Goal: Task Accomplishment & Management: Manage account settings

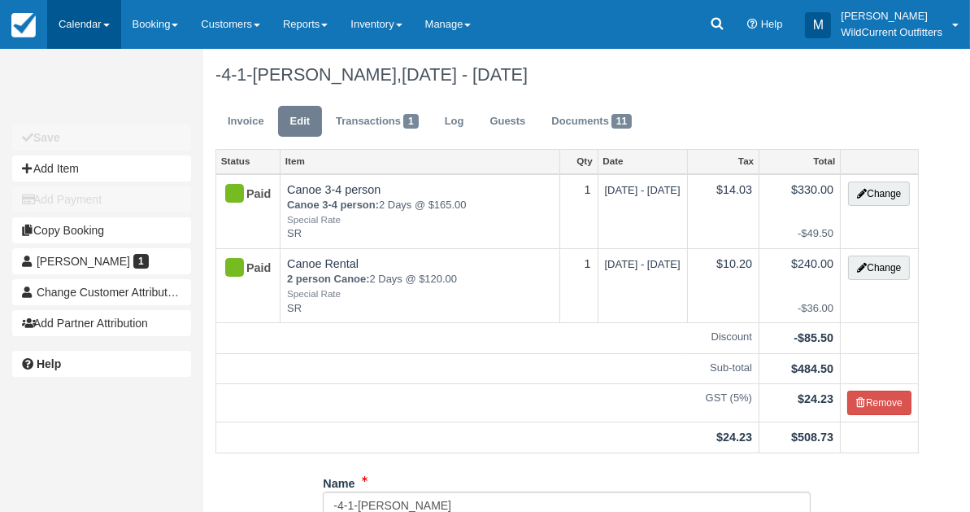
click at [92, 23] on link "Calendar" at bounding box center [84, 24] width 74 height 49
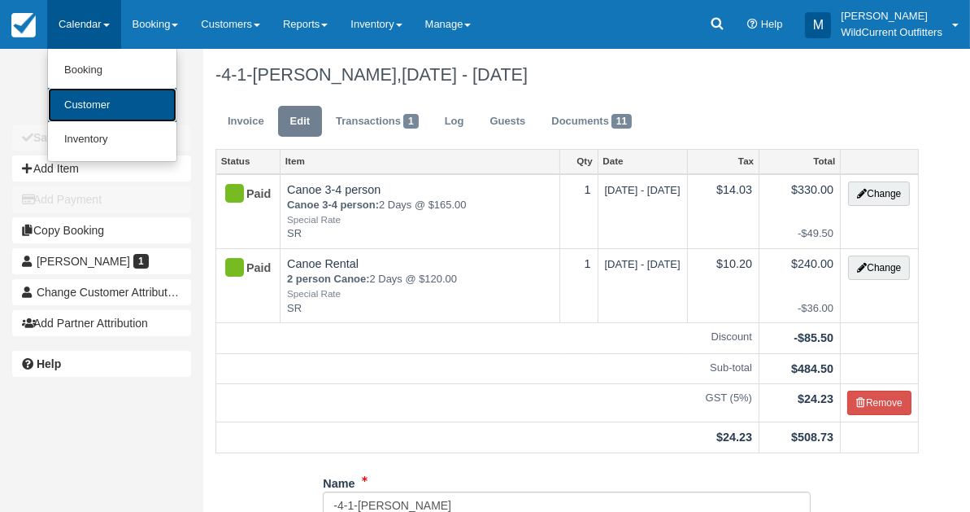
click at [88, 97] on link "Customer" at bounding box center [112, 105] width 129 height 35
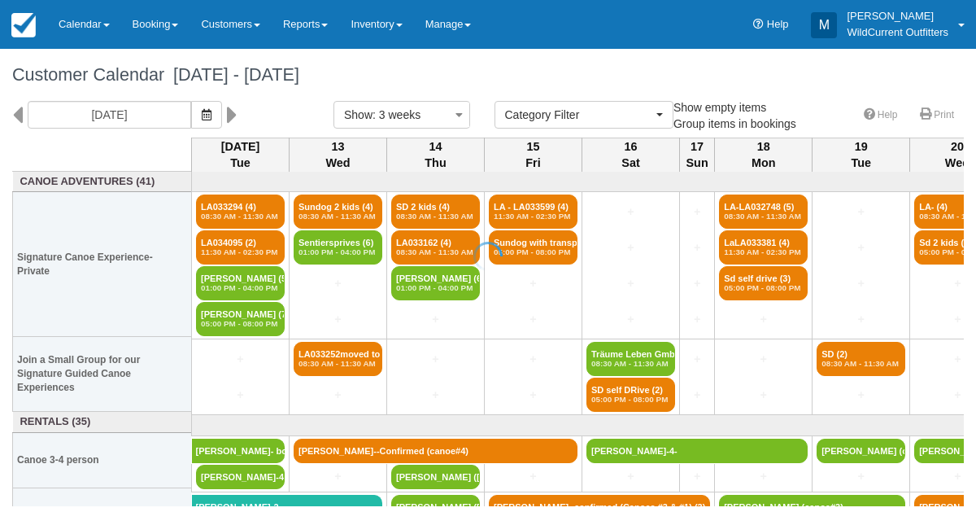
select select
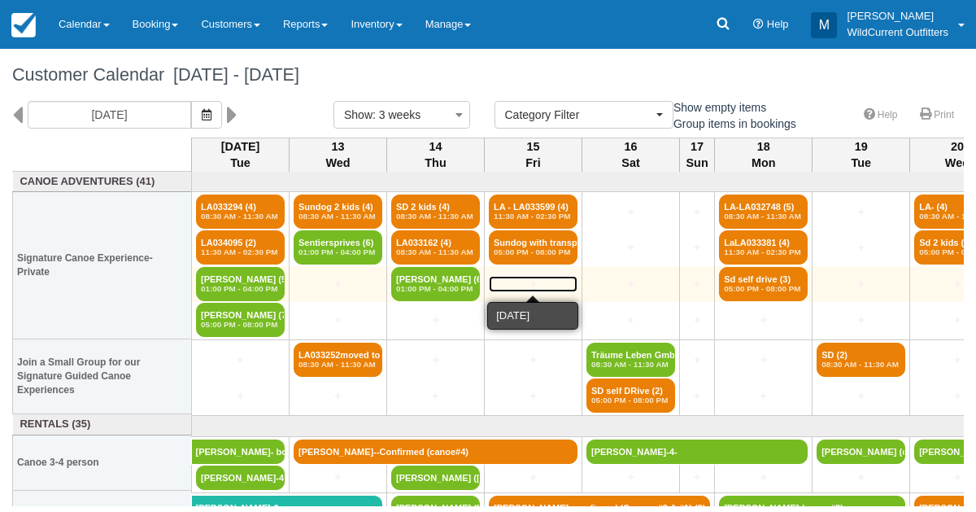
click at [529, 285] on link "+" at bounding box center [533, 284] width 89 height 17
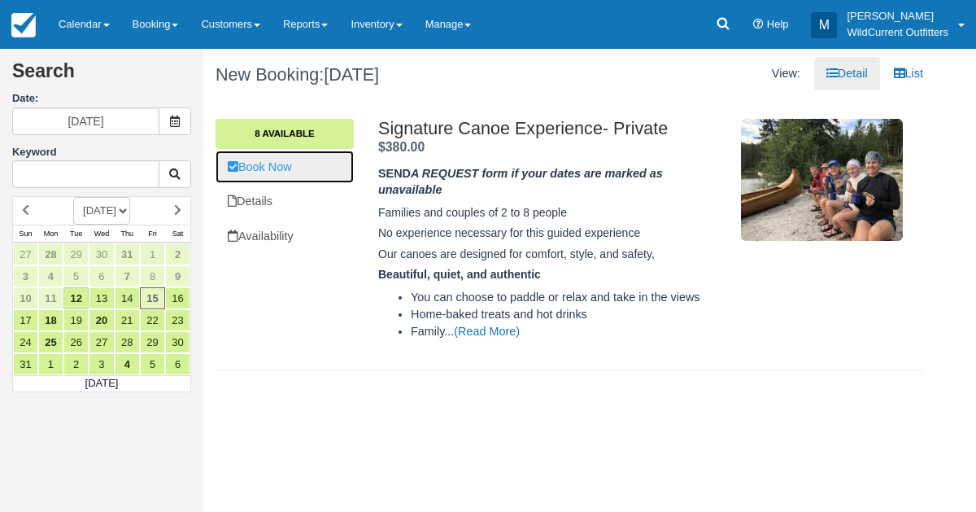
click at [266, 160] on link "Book Now" at bounding box center [285, 166] width 138 height 33
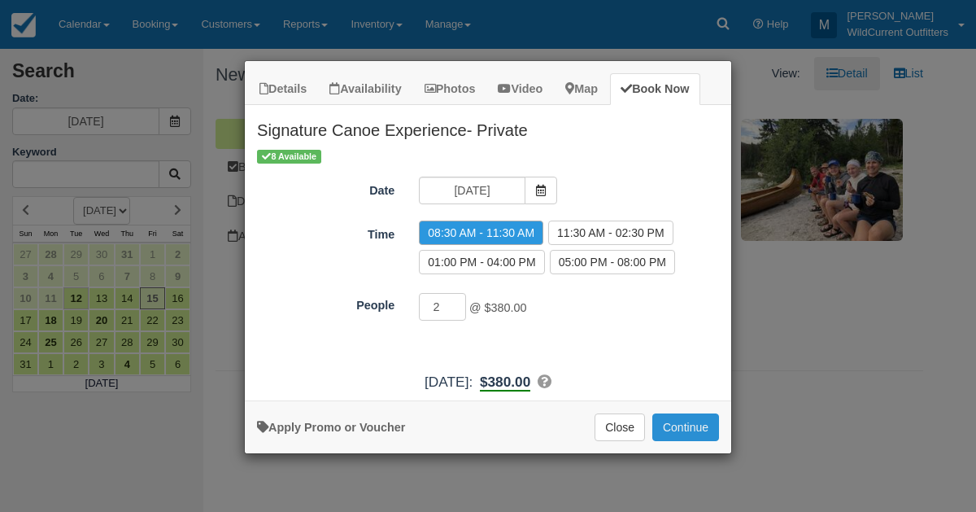
click at [680, 434] on button "Continue" at bounding box center [685, 427] width 67 height 28
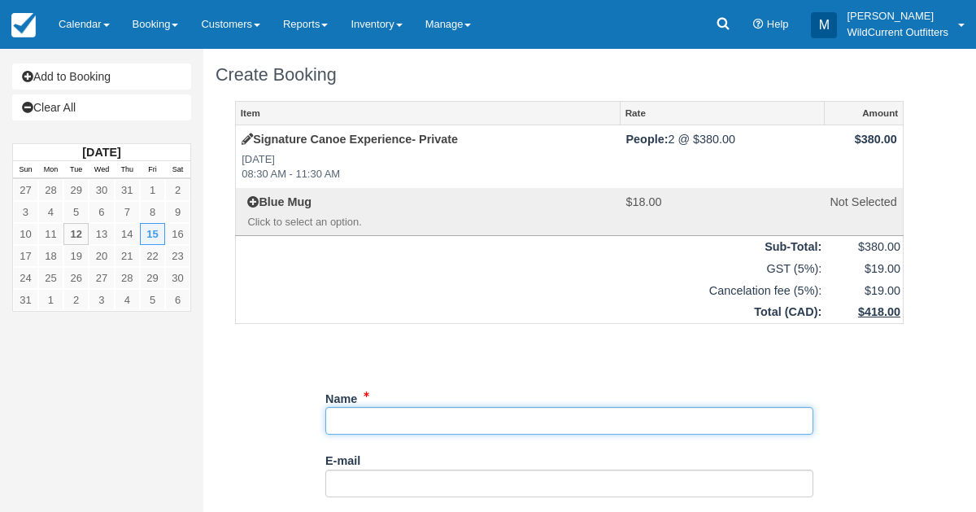
click at [431, 431] on input "Name" at bounding box center [569, 421] width 488 height 28
paste input "Andrew Knebel <andrewknebel84@gmail.com"
drag, startPoint x: 422, startPoint y: 420, endPoint x: 579, endPoint y: 430, distance: 157.3
click at [579, 430] on input "Name" at bounding box center [569, 421] width 488 height 28
type input "Andrew Knebel <andrewknebel84@gmail.com"
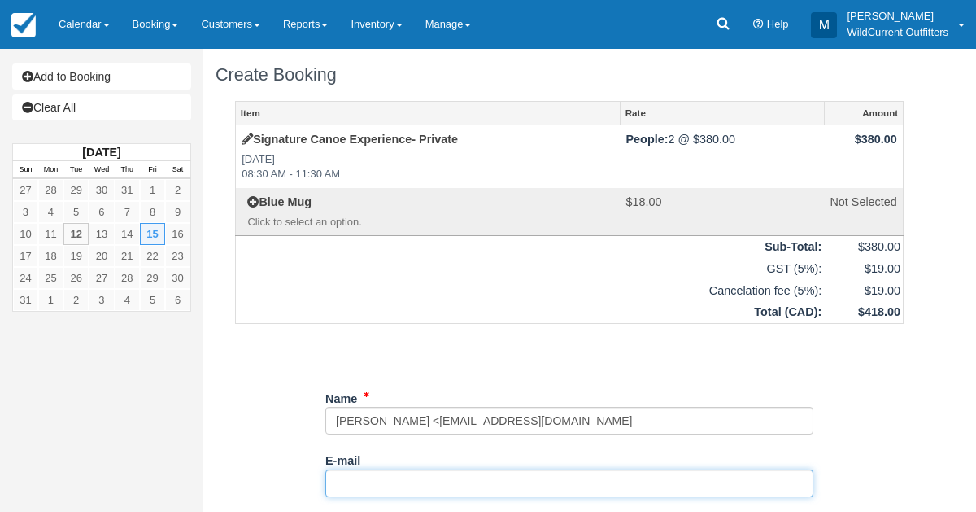
click at [434, 480] on input "E-mail" at bounding box center [569, 483] width 488 height 28
paste input "andrewknebel84@gmail.com"
type input "andrewknebel84@gmail.com"
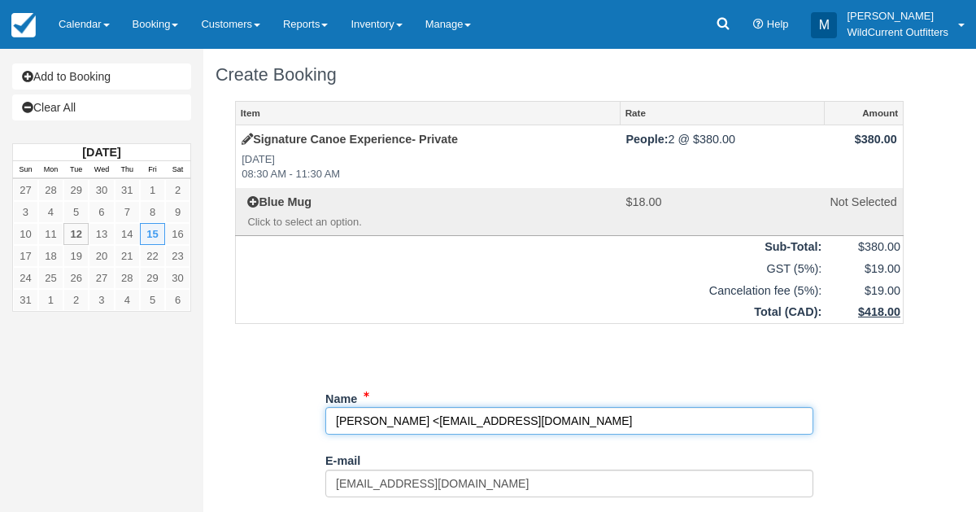
drag, startPoint x: 584, startPoint y: 416, endPoint x: 416, endPoint y: 415, distance: 167.6
click at [416, 415] on input "Name" at bounding box center [569, 421] width 488 height 28
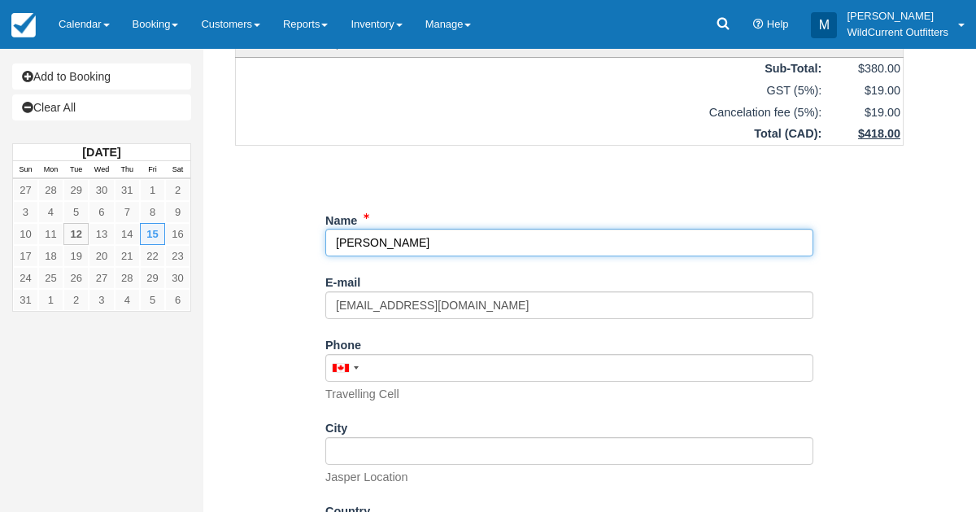
scroll to position [381, 0]
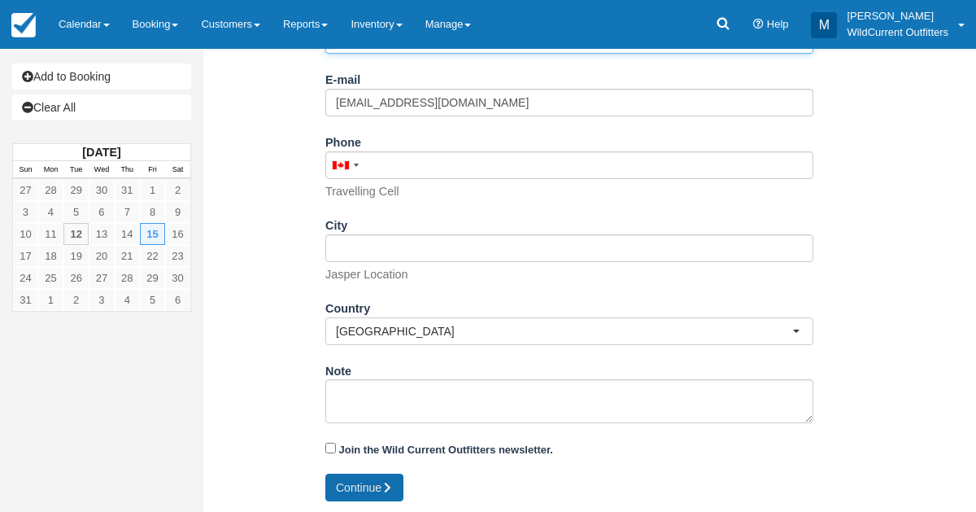
type input "[PERSON_NAME]"
click at [359, 494] on button "Continue" at bounding box center [364, 487] width 78 height 28
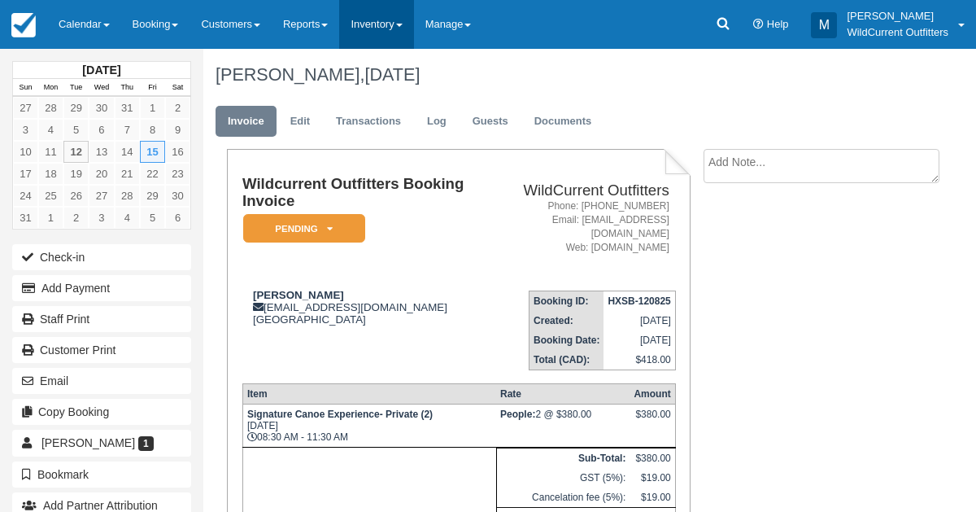
click at [373, 23] on link "Inventory" at bounding box center [376, 24] width 74 height 49
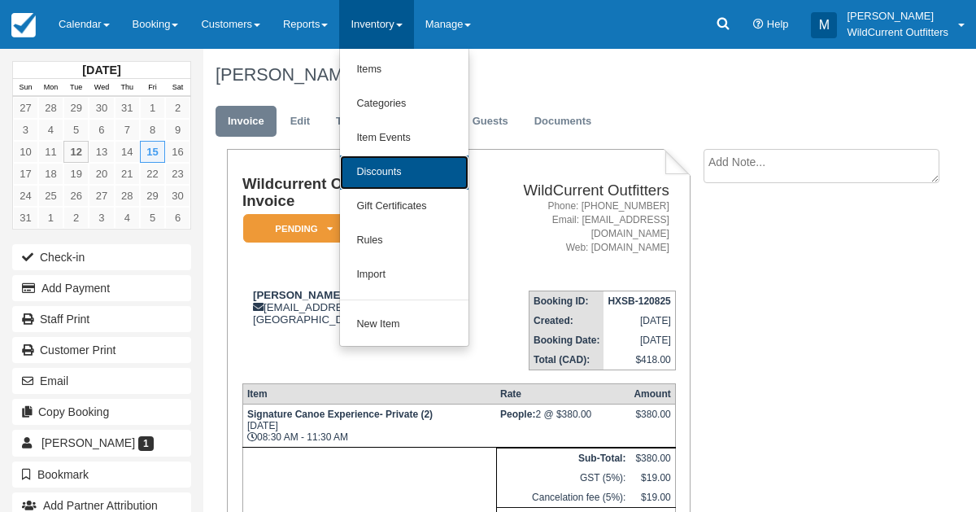
click at [371, 165] on link "Discounts" at bounding box center [404, 172] width 129 height 34
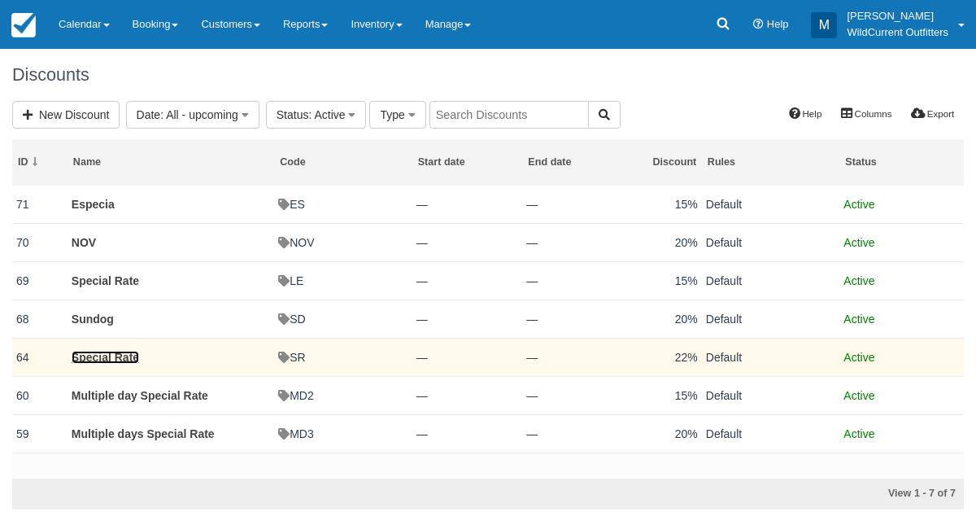
click at [128, 353] on link "Special Rate" at bounding box center [106, 357] width 68 height 13
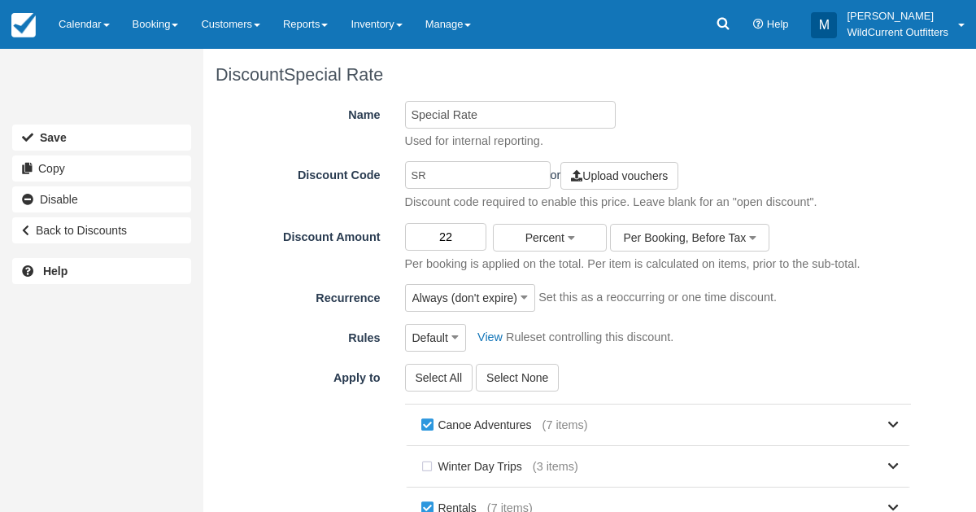
click at [469, 234] on input "22" at bounding box center [446, 237] width 82 height 28
type input "2"
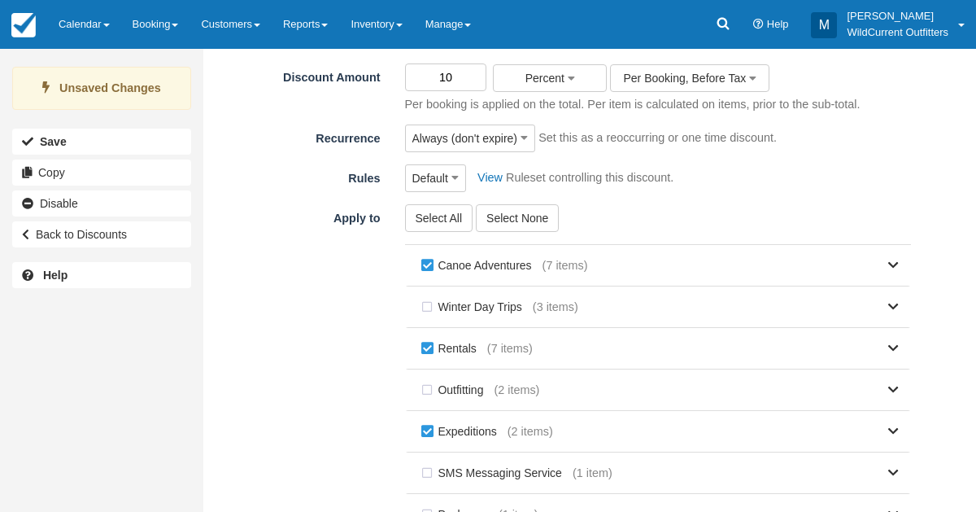
scroll to position [322, 0]
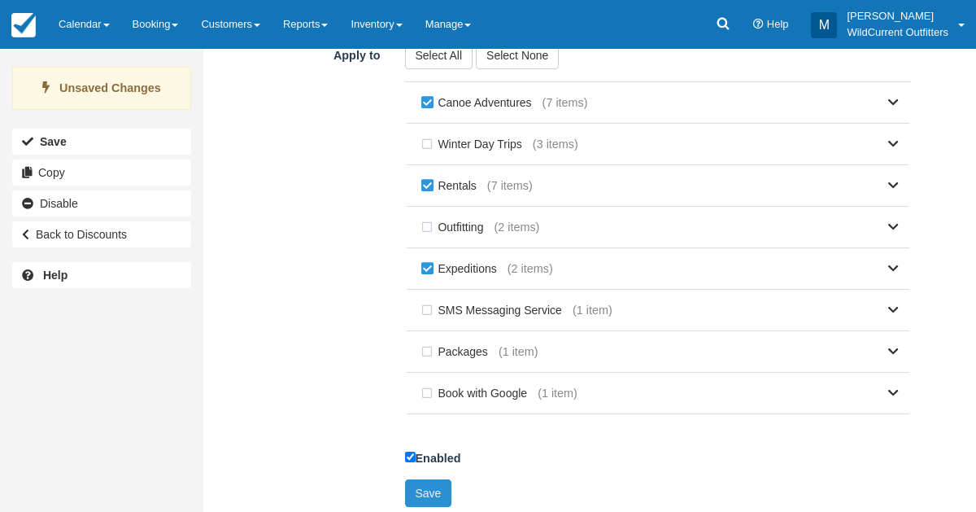
type input "10"
click at [428, 479] on button "Save" at bounding box center [428, 493] width 47 height 28
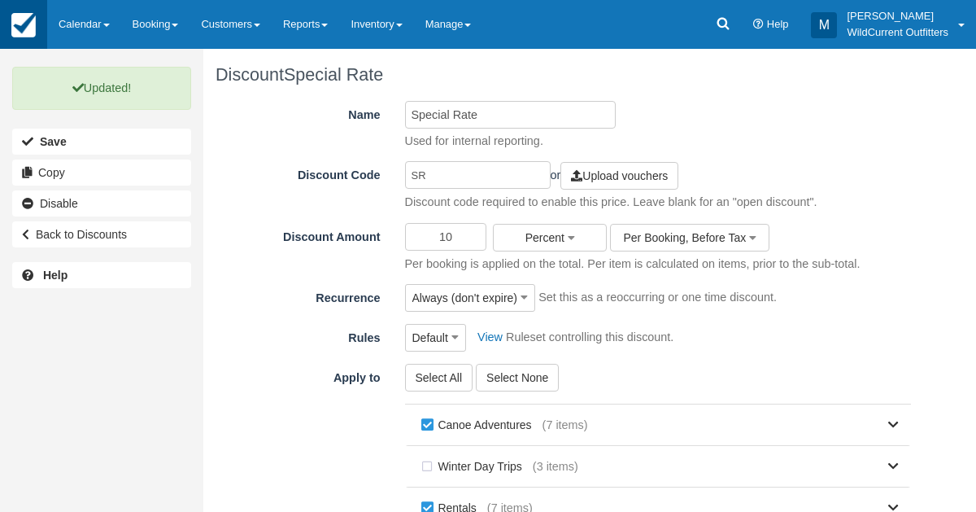
click at [24, 16] on img at bounding box center [23, 25] width 24 height 24
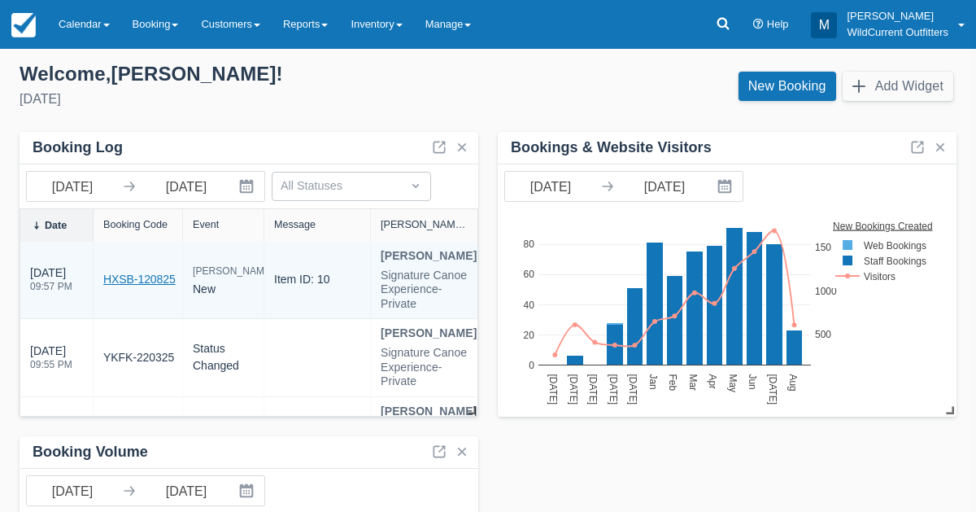
click at [143, 286] on link "HXSB-120825" at bounding box center [139, 279] width 72 height 17
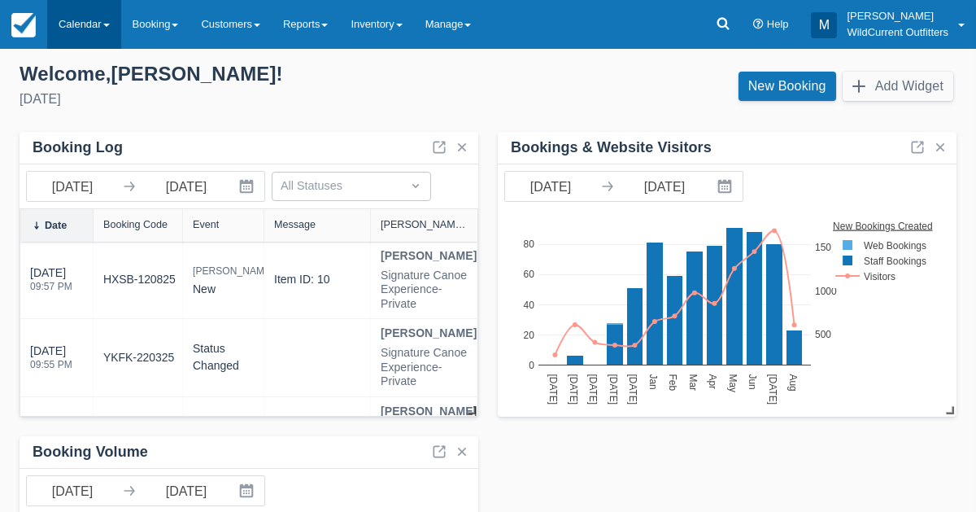
click at [83, 22] on link "Calendar" at bounding box center [84, 24] width 74 height 49
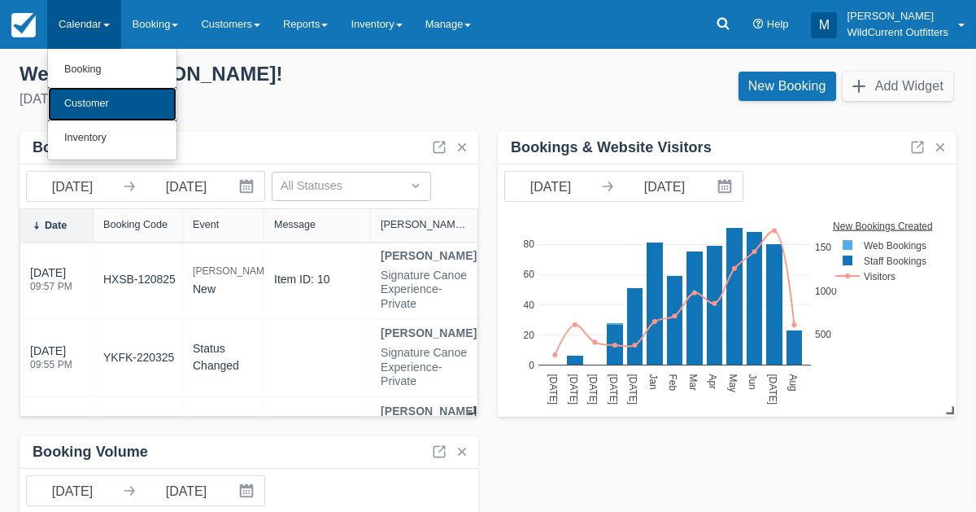
click at [65, 116] on link "Customer" at bounding box center [112, 104] width 129 height 34
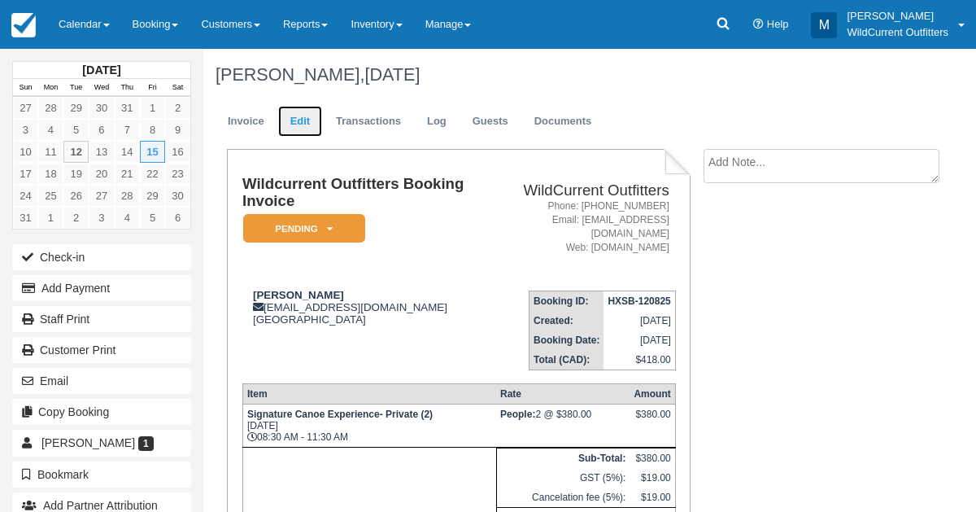
click at [297, 129] on link "Edit" at bounding box center [300, 122] width 44 height 32
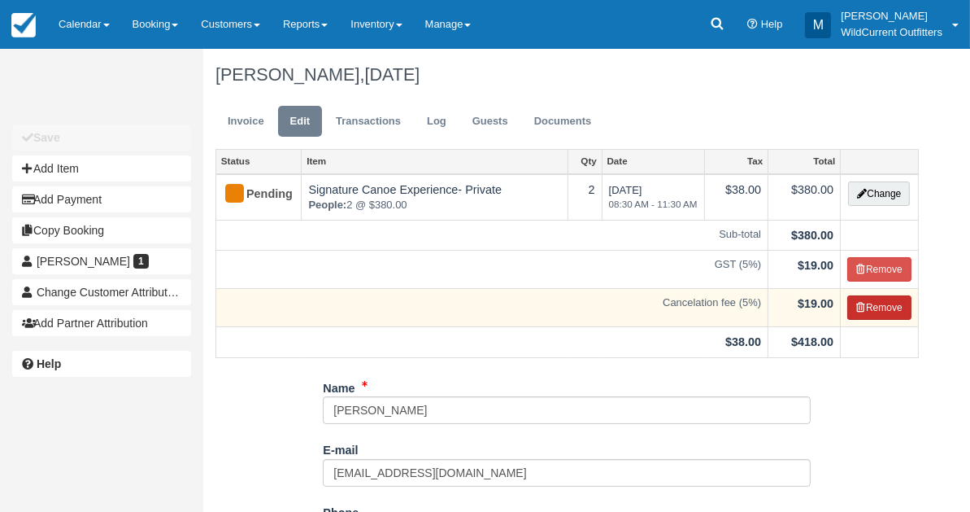
click at [877, 306] on button "Remove" at bounding box center [880, 307] width 64 height 24
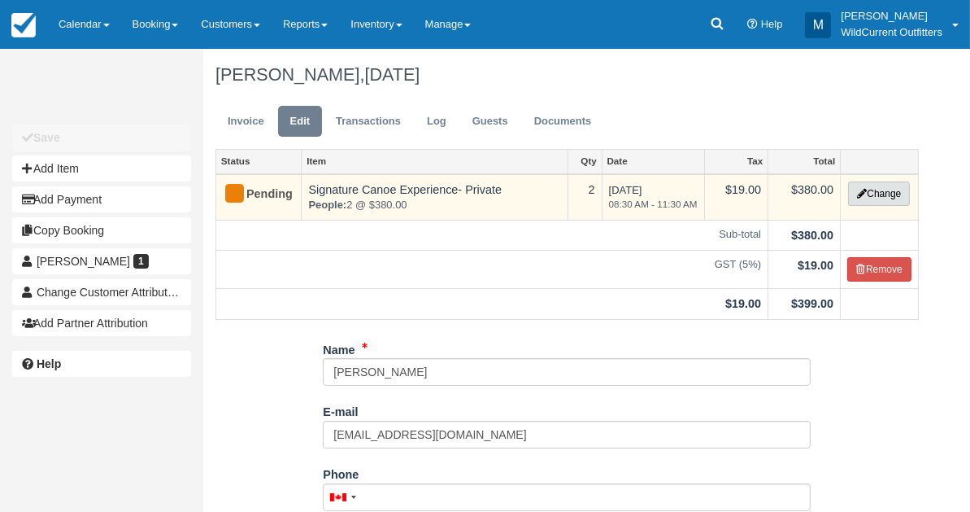
click at [879, 198] on button "Change" at bounding box center [879, 193] width 62 height 24
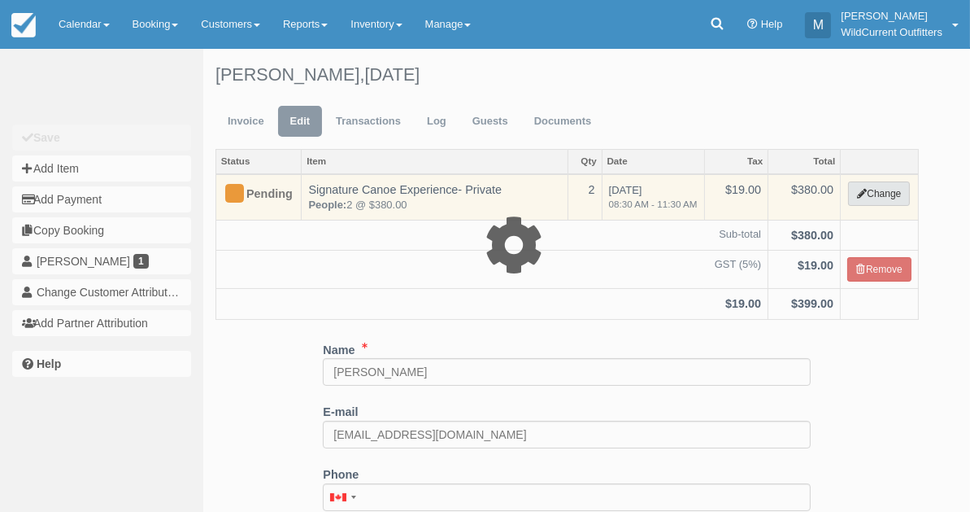
type input "380.00"
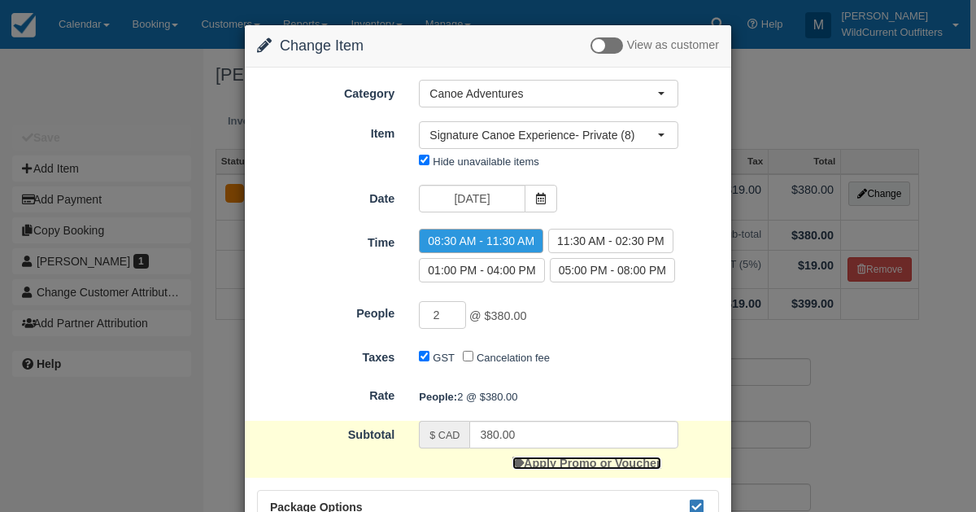
click at [582, 465] on link "Apply Promo or Voucher" at bounding box center [586, 462] width 148 height 13
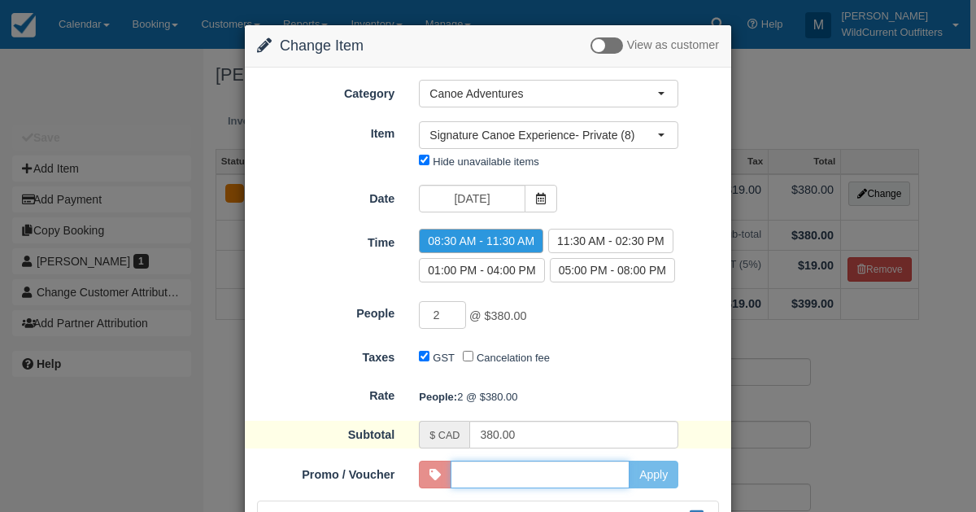
scroll to position [4, 0]
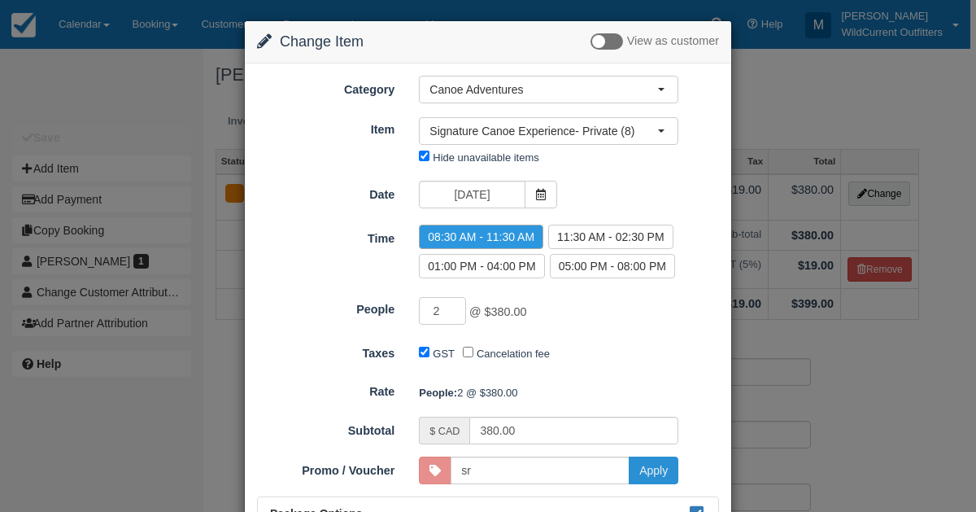
click at [655, 474] on button "Apply" at bounding box center [654, 470] width 50 height 28
type input "SR"
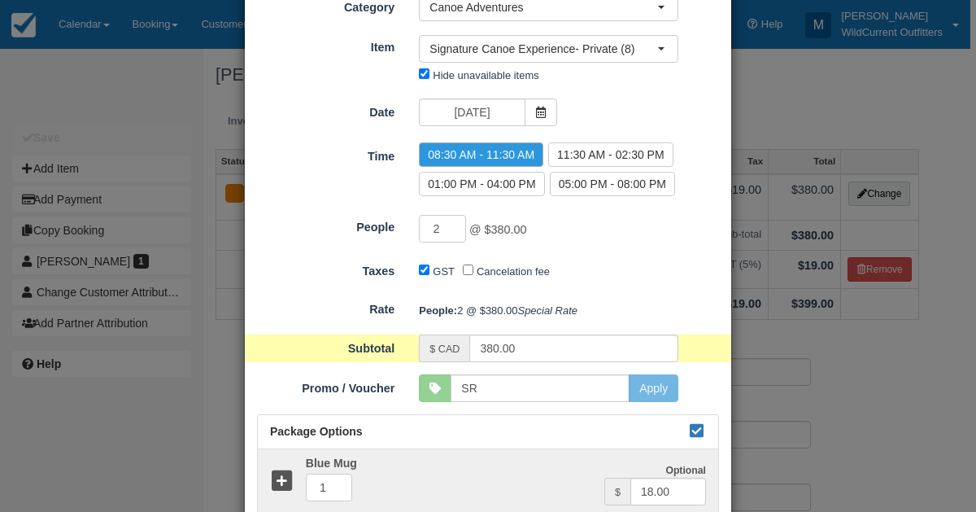
scroll to position [218, 0]
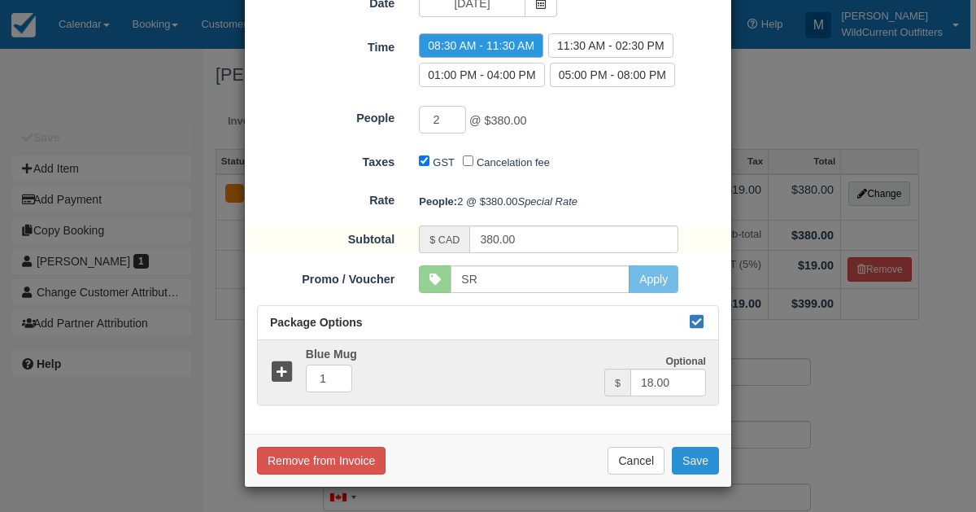
click at [697, 462] on button "Save" at bounding box center [695, 461] width 47 height 28
checkbox input "false"
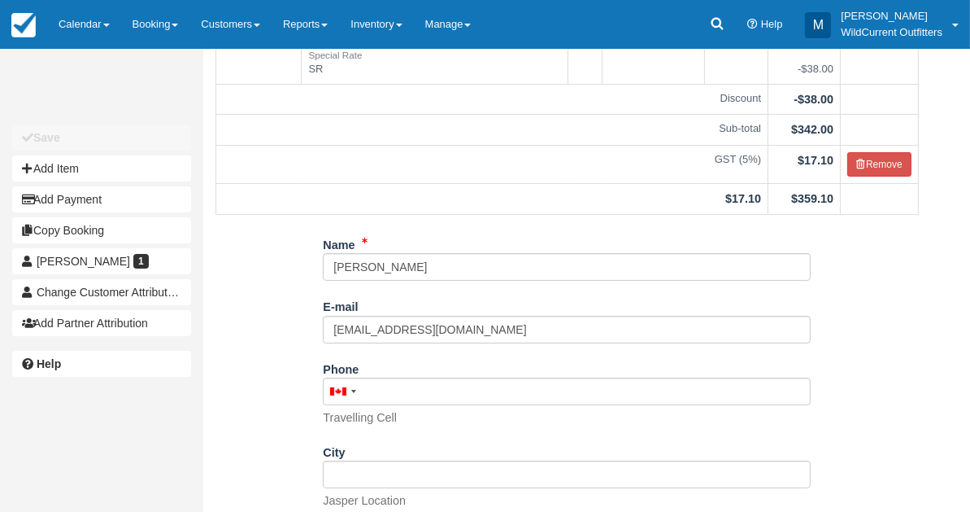
scroll to position [312, 0]
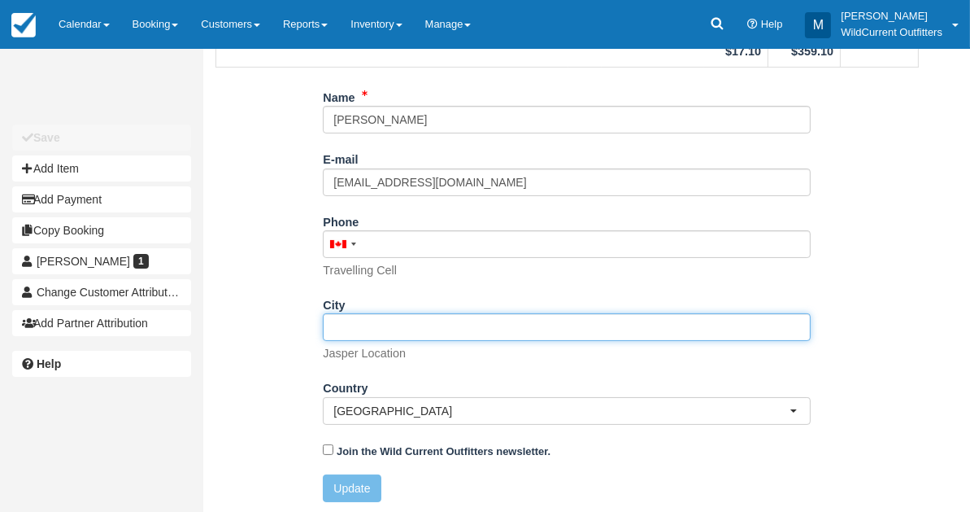
click at [364, 325] on input "City" at bounding box center [567, 327] width 488 height 28
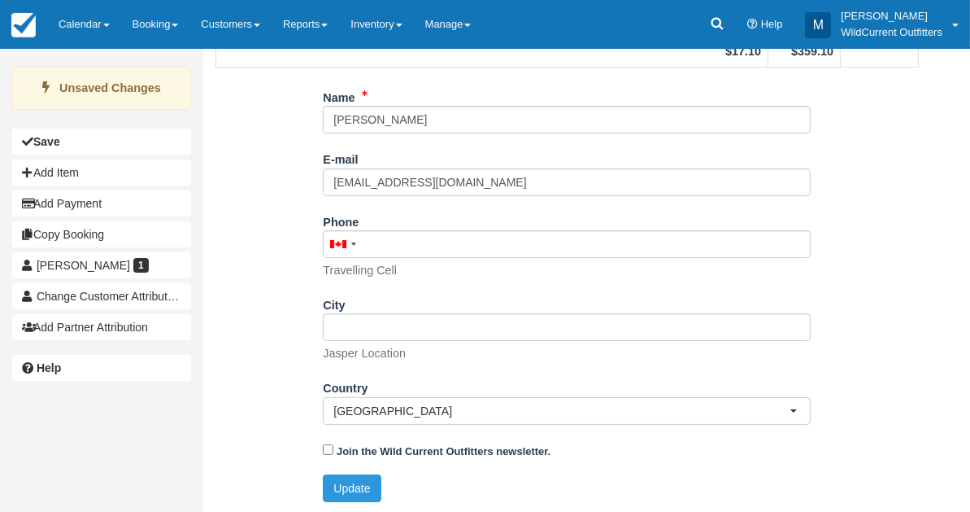
click at [342, 472] on div "Join the Wild Current Outfitters newsletter." at bounding box center [567, 456] width 488 height 38
click at [342, 479] on button "Update" at bounding box center [352, 488] width 58 height 28
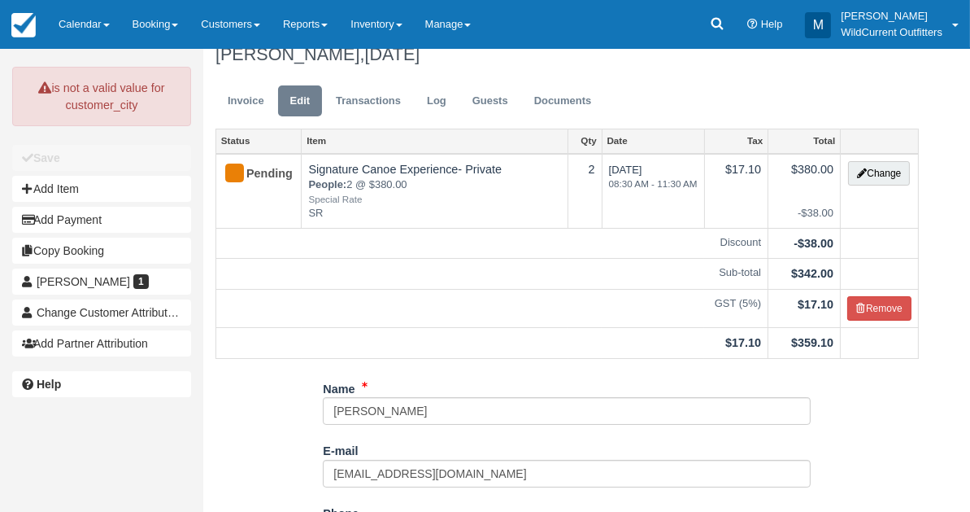
scroll to position [0, 0]
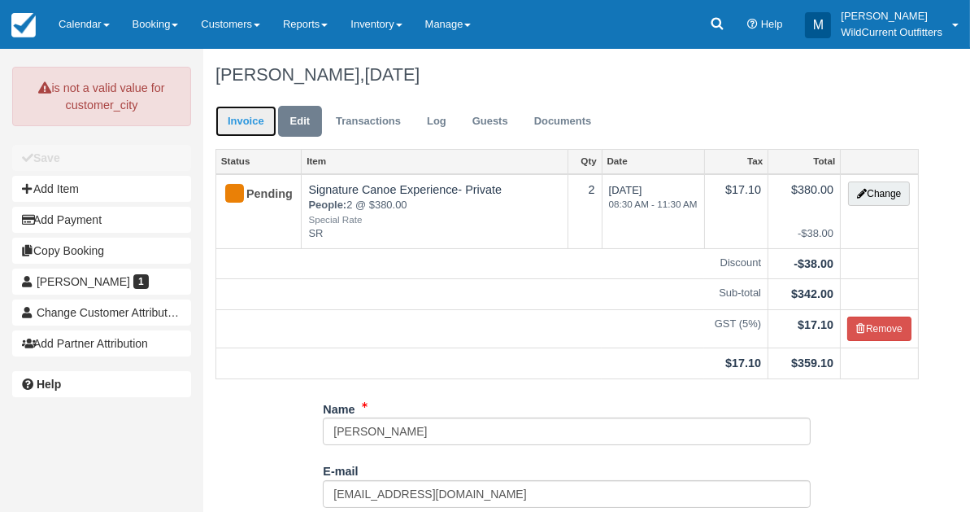
click at [268, 124] on link "Invoice" at bounding box center [246, 122] width 61 height 32
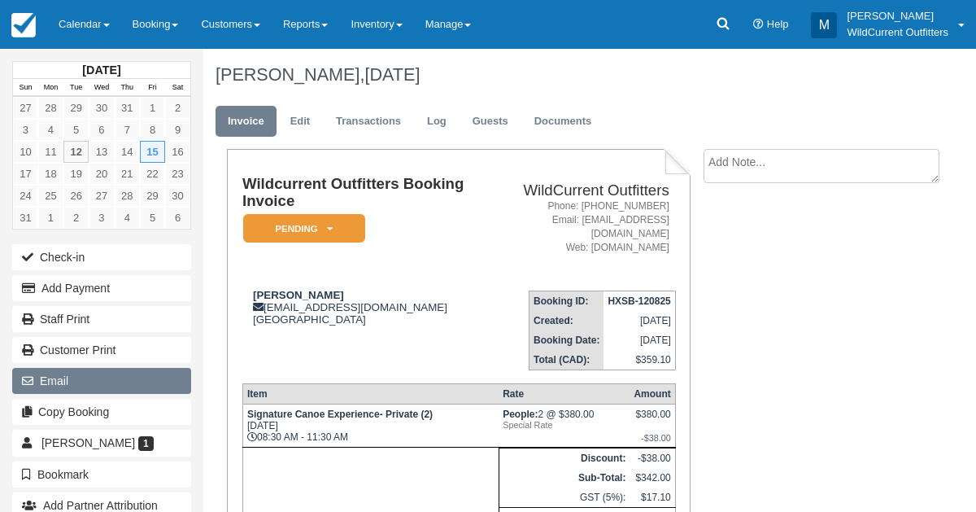
click at [82, 371] on button "Email" at bounding box center [101, 381] width 179 height 26
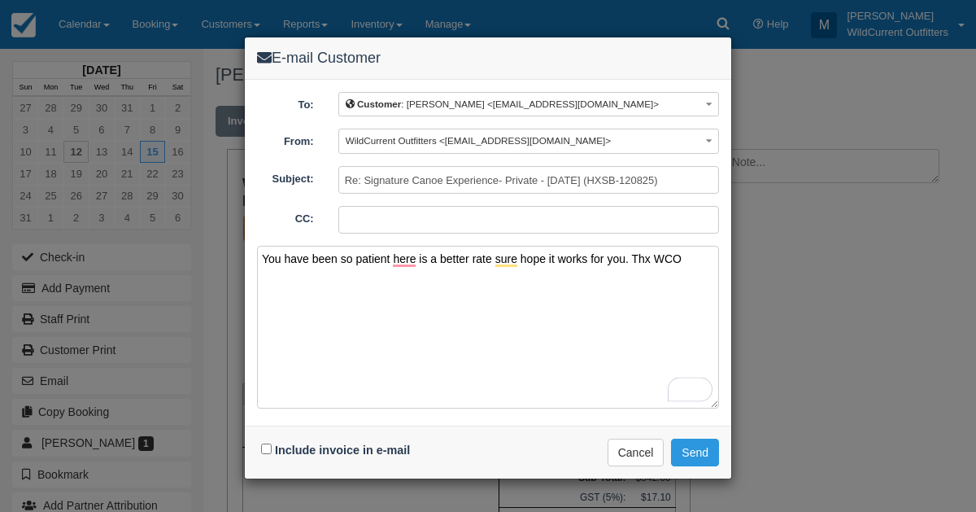
type textarea "You have been so patient here is a better rate sure hope it works for you. Thx …"
click at [265, 446] on input "Include invoice in e-mail" at bounding box center [266, 448] width 11 height 11
checkbox input "true"
click at [682, 445] on button "Send" at bounding box center [695, 452] width 48 height 28
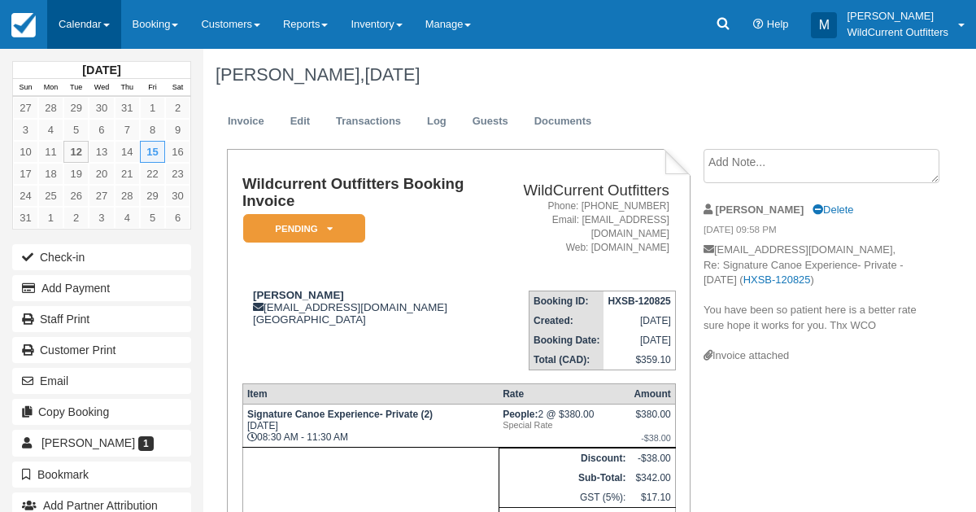
click at [73, 16] on link "Calendar" at bounding box center [84, 24] width 74 height 49
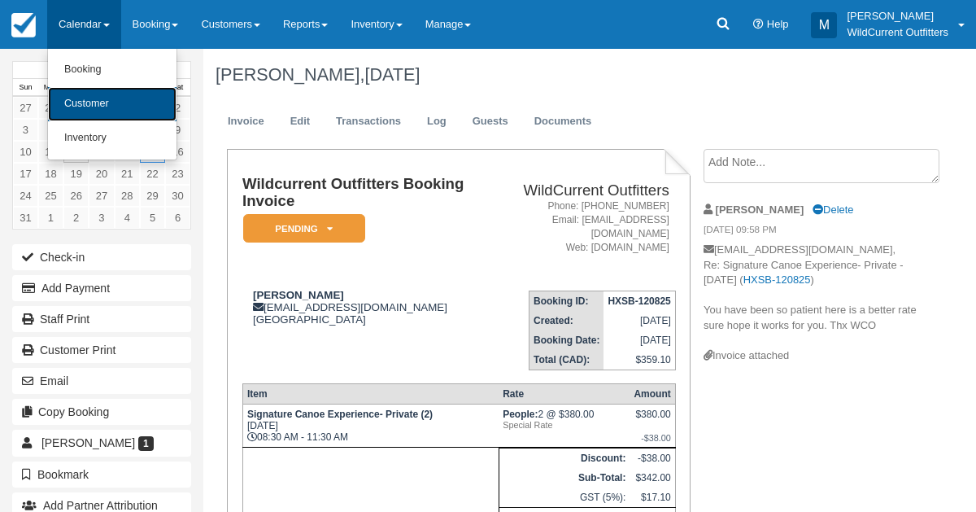
click at [81, 101] on link "Customer" at bounding box center [112, 104] width 129 height 34
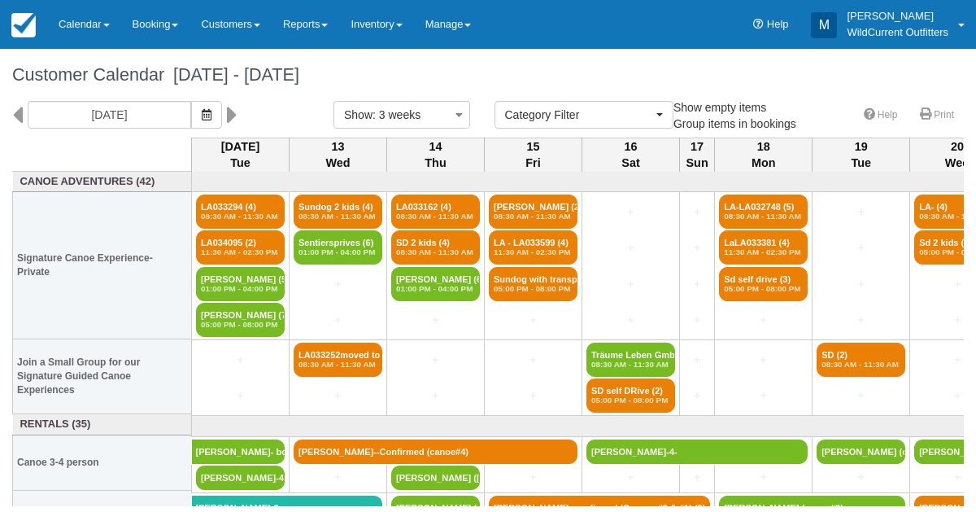
select select
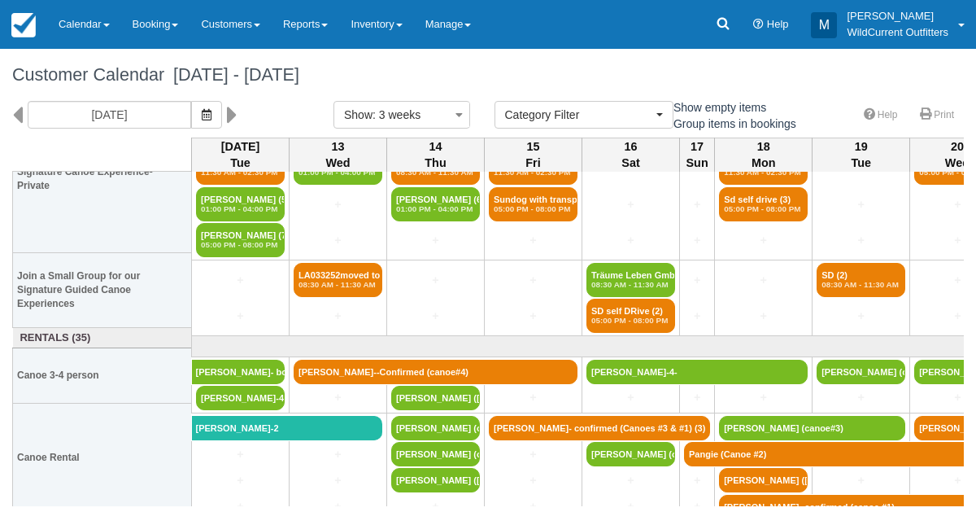
scroll to position [86, 0]
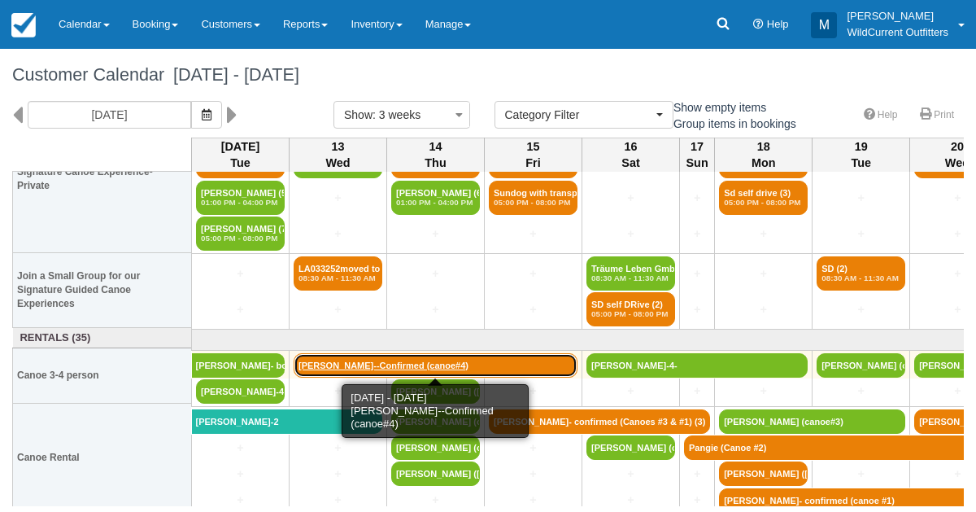
click at [320, 364] on link "[PERSON_NAME]--Confirmed (canoe#4)" at bounding box center [436, 365] width 284 height 24
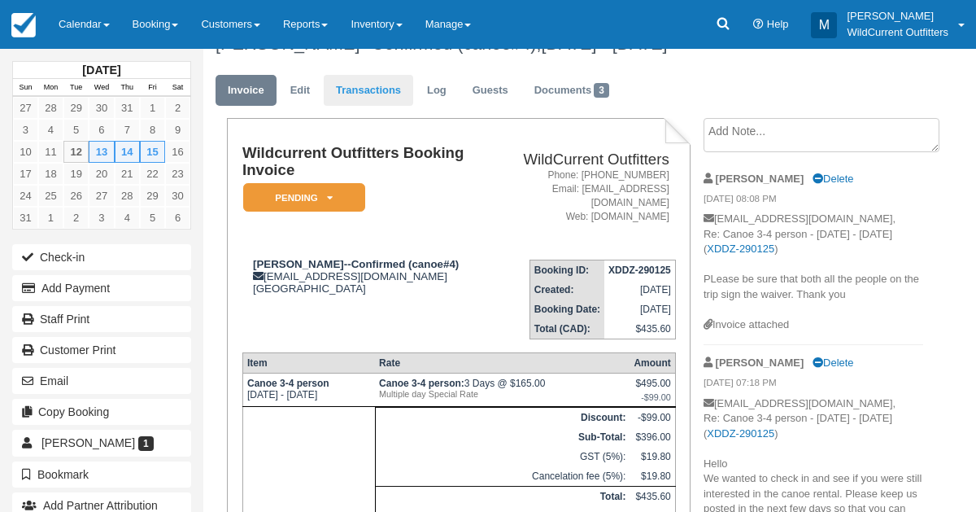
scroll to position [23, 0]
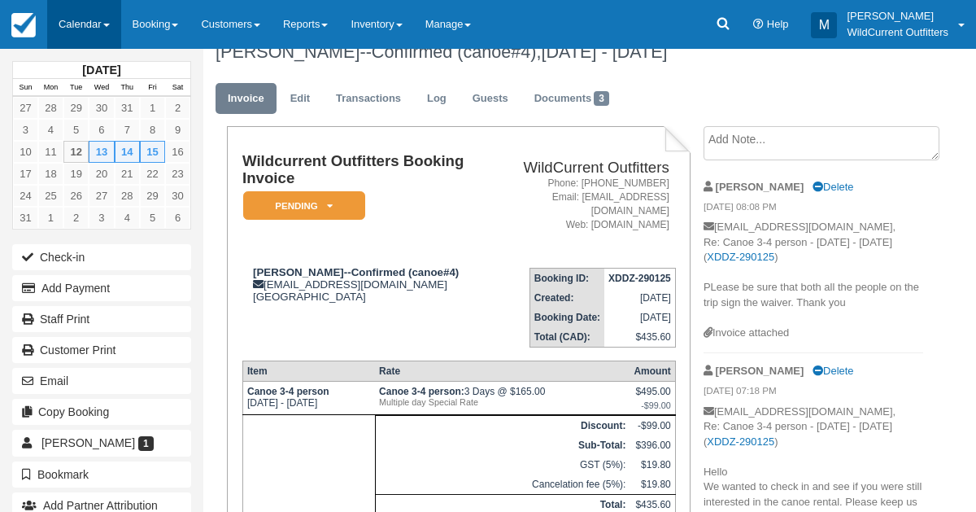
click at [81, 34] on link "Calendar" at bounding box center [84, 24] width 74 height 49
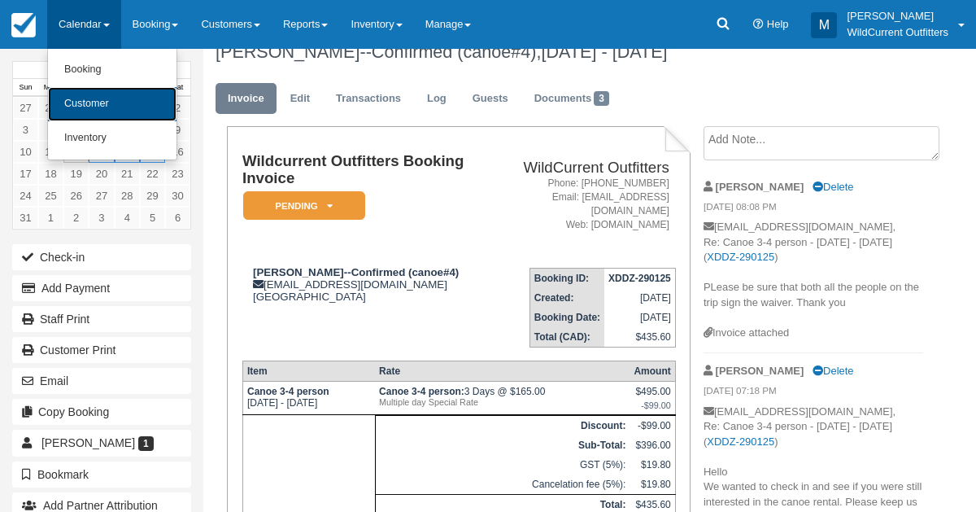
click at [87, 100] on link "Customer" at bounding box center [112, 104] width 129 height 34
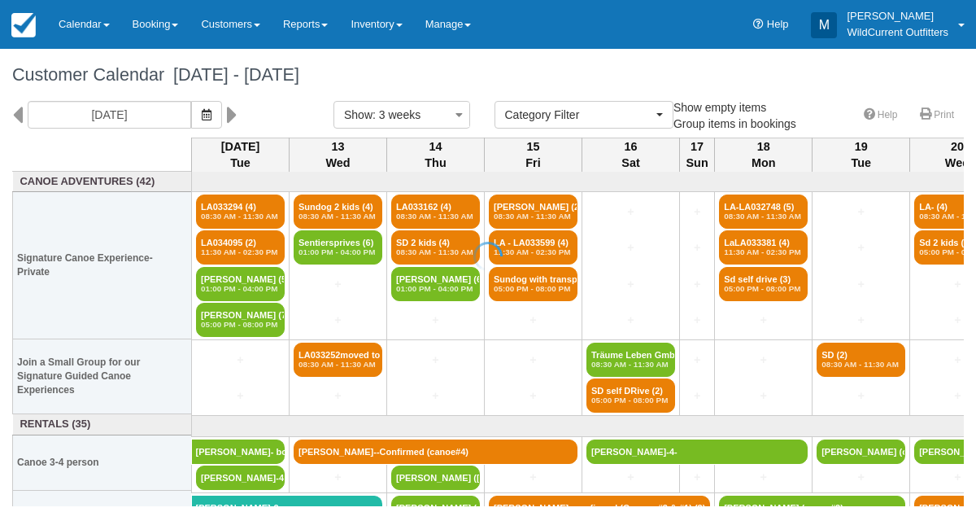
select select
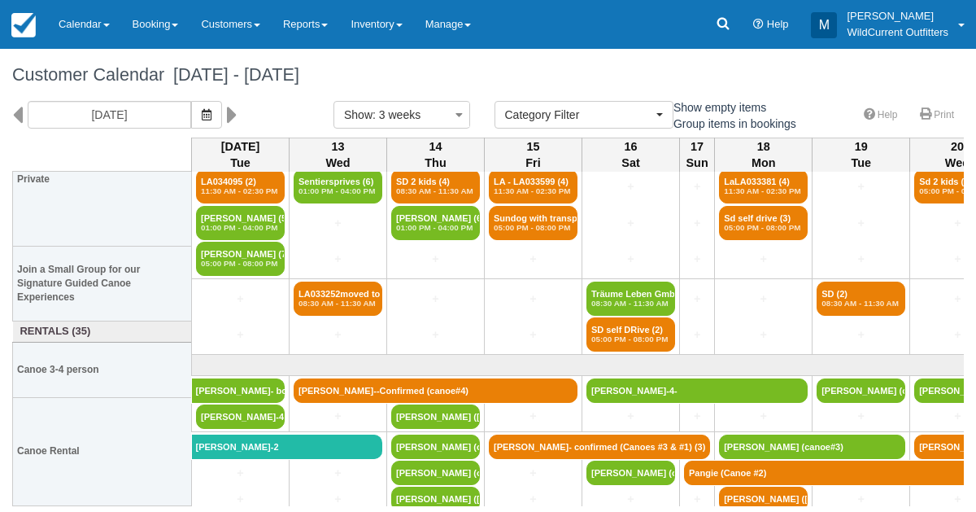
scroll to position [92, 0]
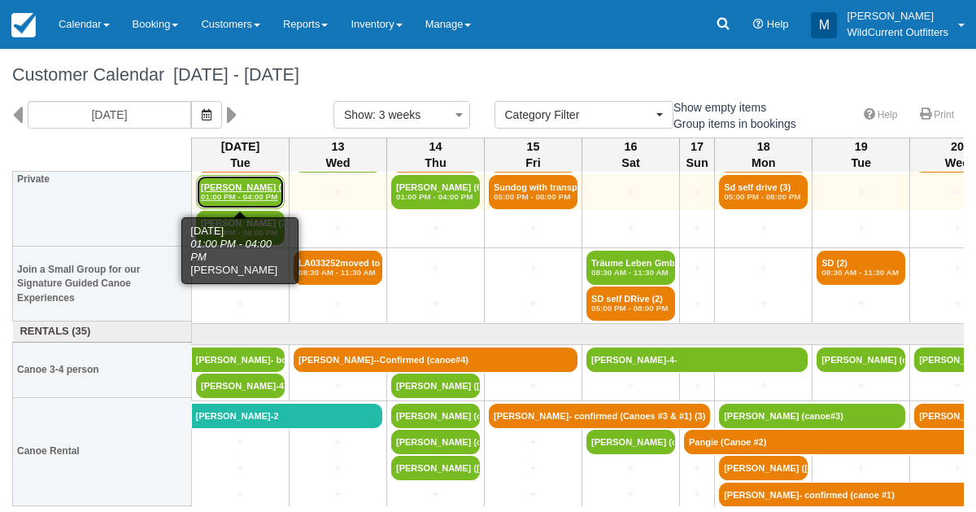
click at [243, 197] on em "01:00 PM - 04:00 PM" at bounding box center [240, 197] width 79 height 10
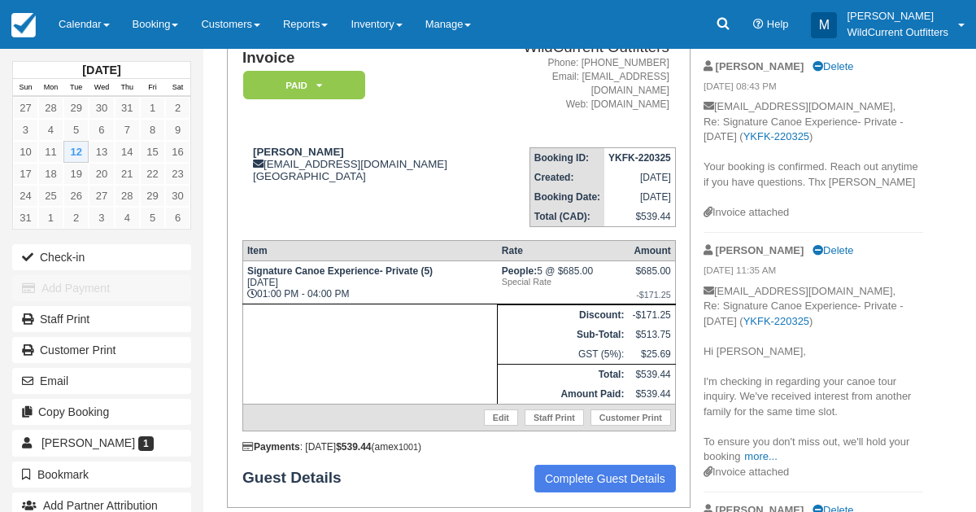
scroll to position [150, 0]
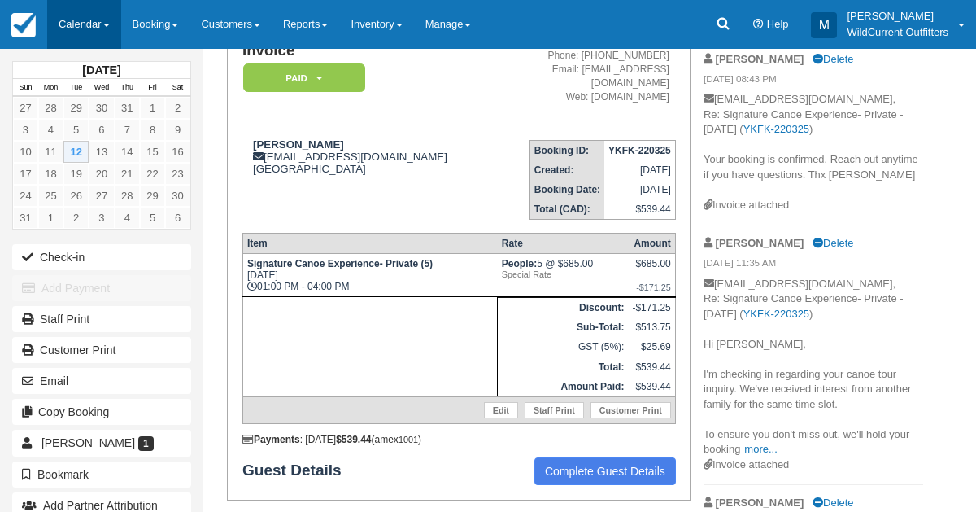
click at [86, 14] on link "Calendar" at bounding box center [84, 24] width 74 height 49
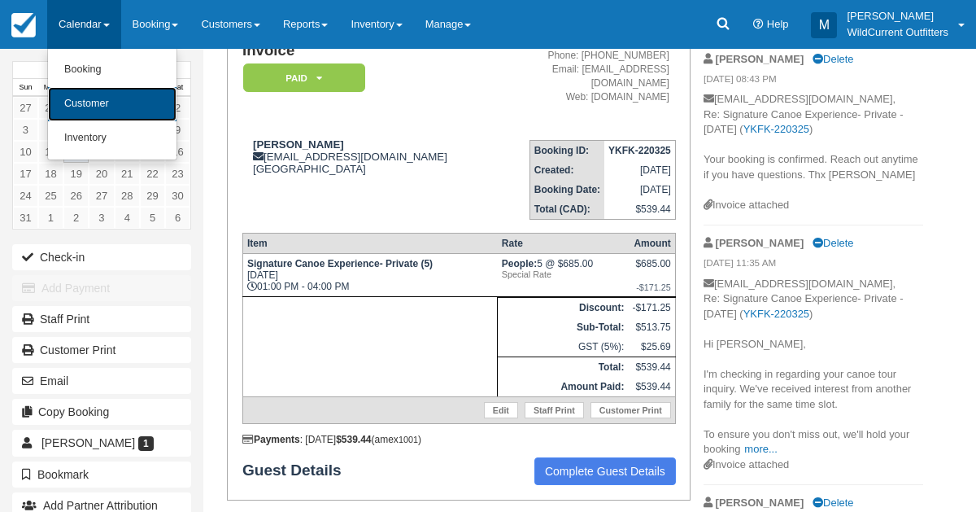
click at [86, 117] on link "Customer" at bounding box center [112, 104] width 129 height 34
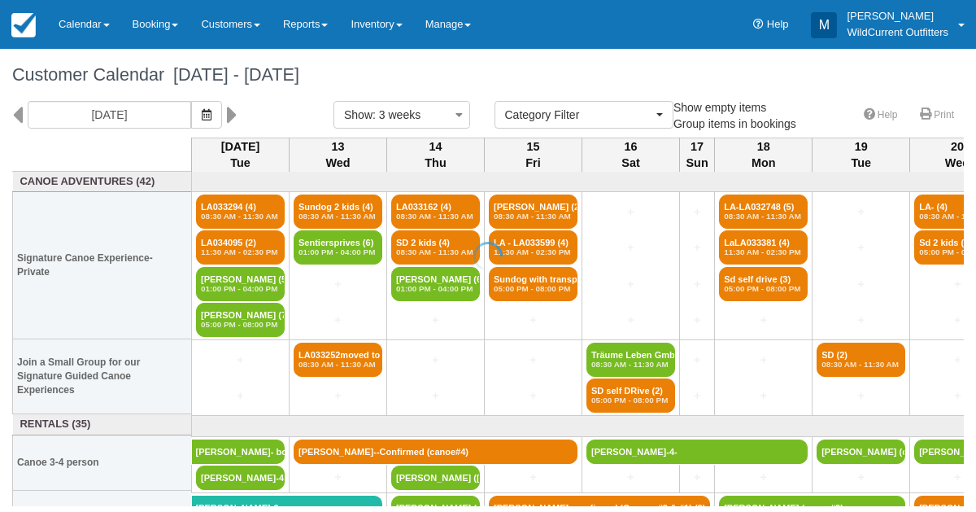
select select
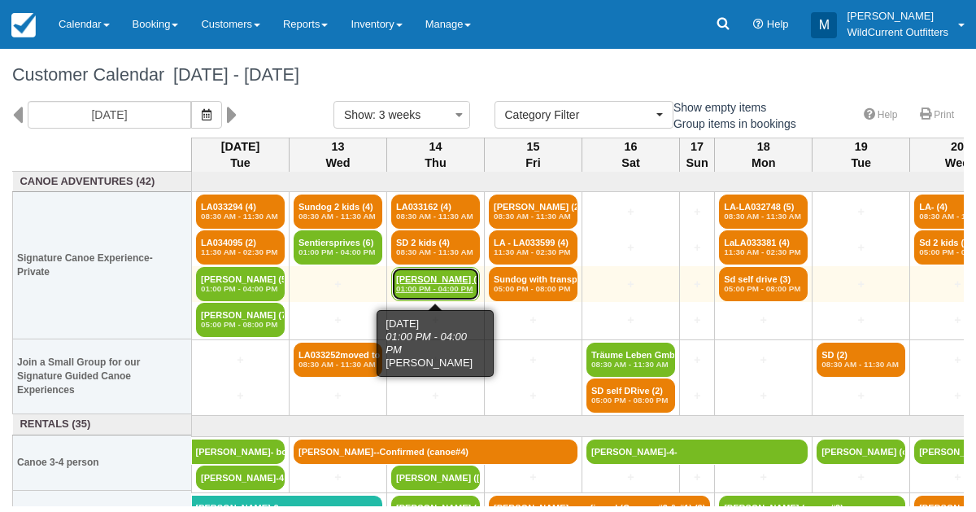
click at [412, 286] on em "01:00 PM - 04:00 PM" at bounding box center [435, 289] width 79 height 10
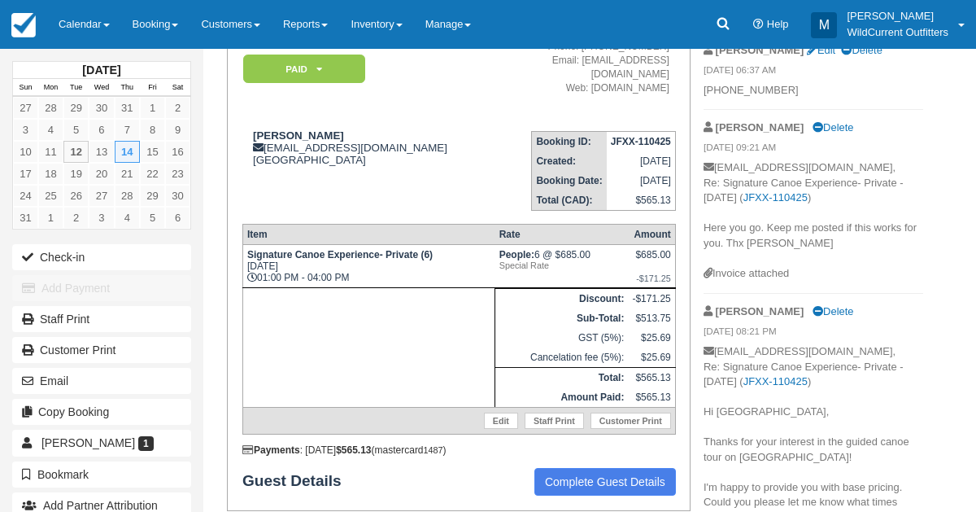
scroll to position [161, 0]
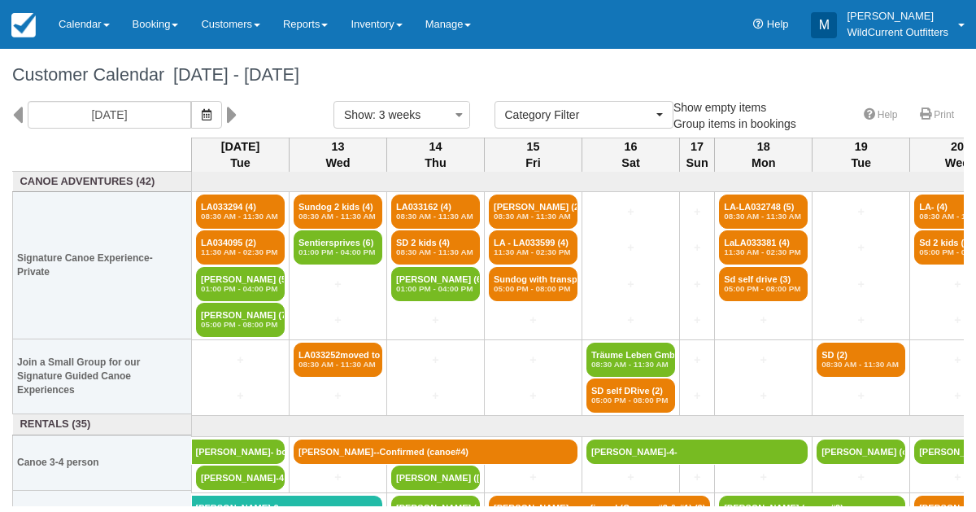
select select
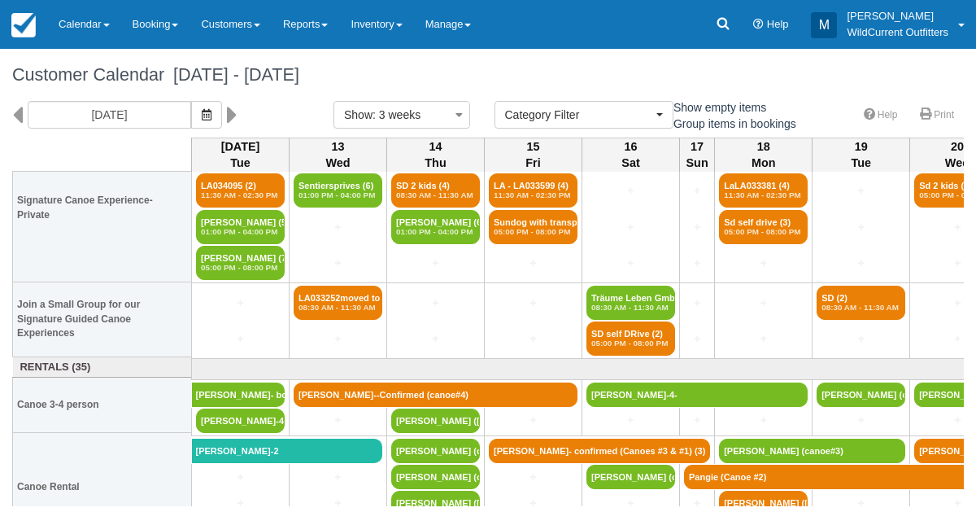
scroll to position [92, 0]
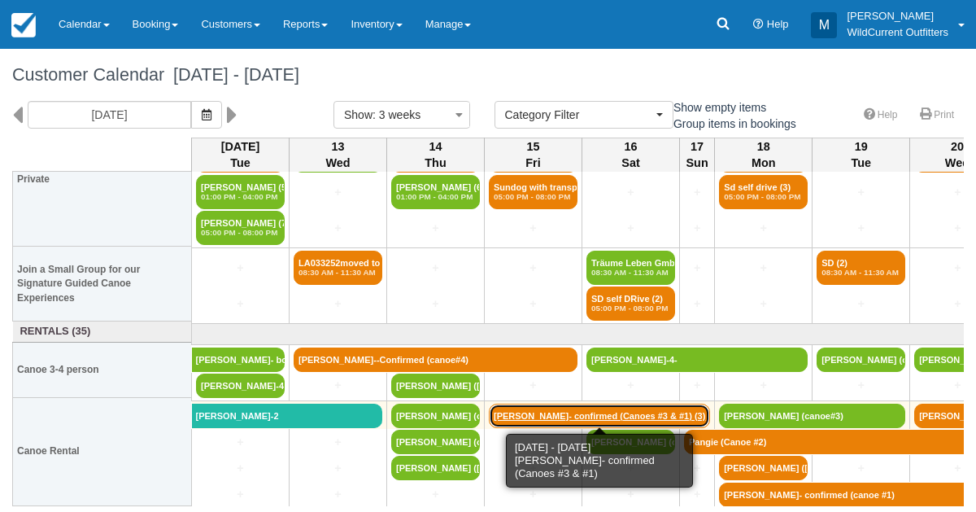
click at [533, 412] on link "[PERSON_NAME]- confirmed (Canoes #3 & #1) (3)" at bounding box center [599, 415] width 221 height 24
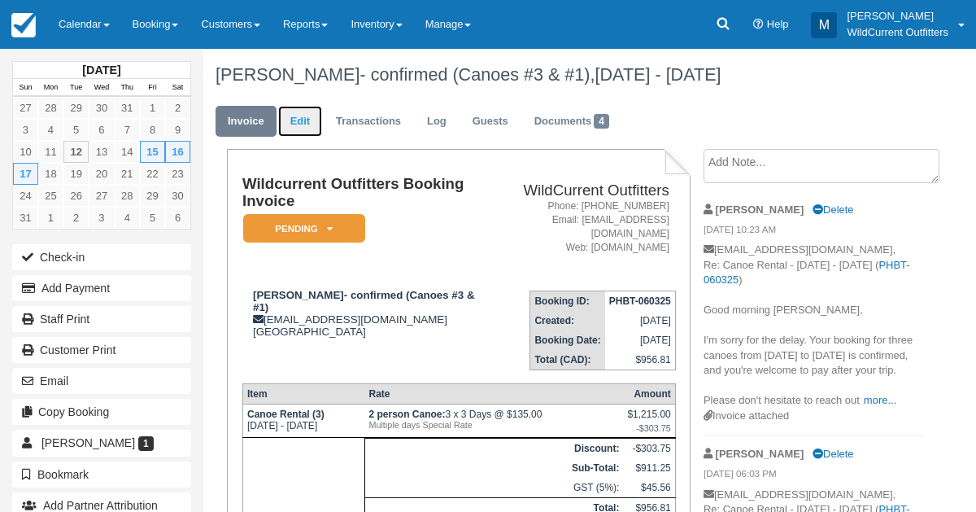
click at [292, 116] on link "Edit" at bounding box center [300, 122] width 44 height 32
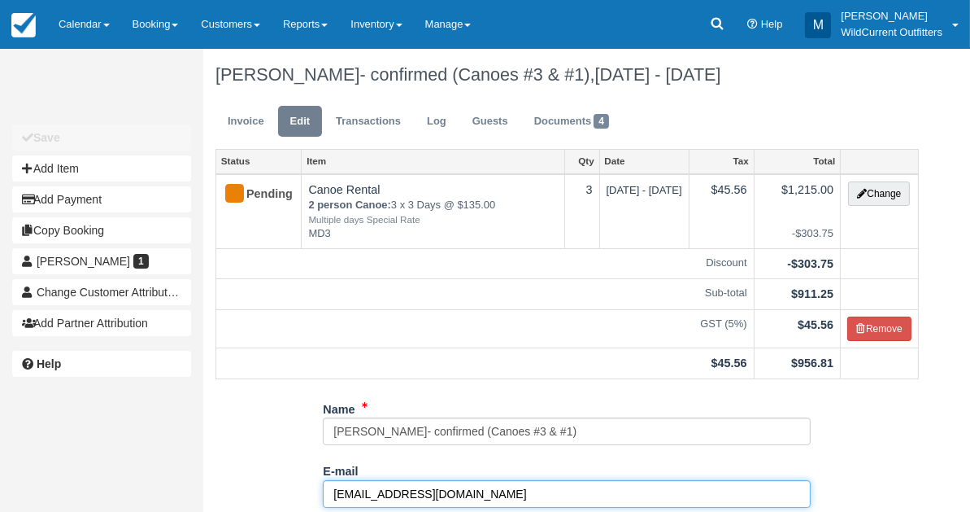
drag, startPoint x: 464, startPoint y: 487, endPoint x: 329, endPoint y: 488, distance: 135.8
click at [329, 488] on input "[EMAIL_ADDRESS][DOMAIN_NAME]" at bounding box center [567, 494] width 488 height 28
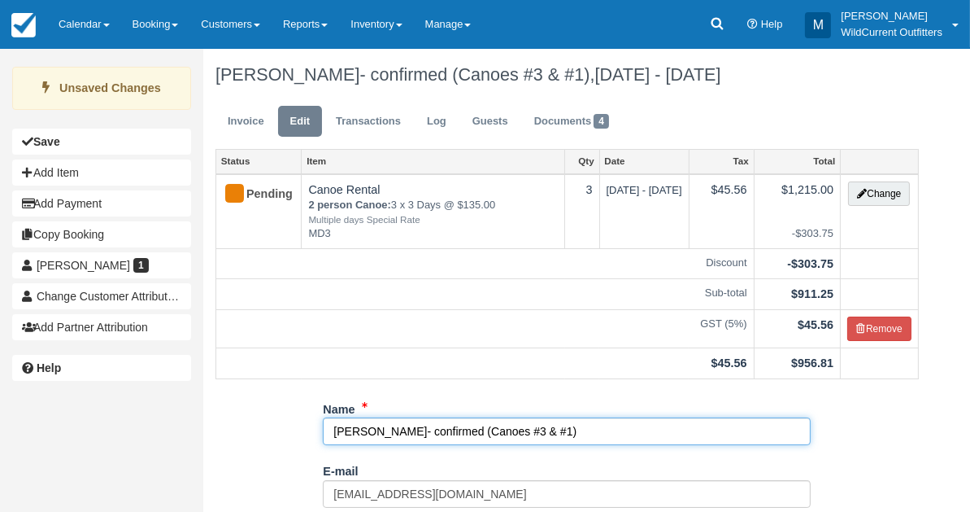
click at [558, 430] on input "[PERSON_NAME]- confirmed (Canoes #3 & #1)" at bounding box center [567, 431] width 488 height 28
paste input "[EMAIL_ADDRESS][DOMAIN_NAME]"
type input "[PERSON_NAME]- confirmed (Canoes #3 & #1)[EMAIL_ADDRESS][DOMAIN_NAME]"
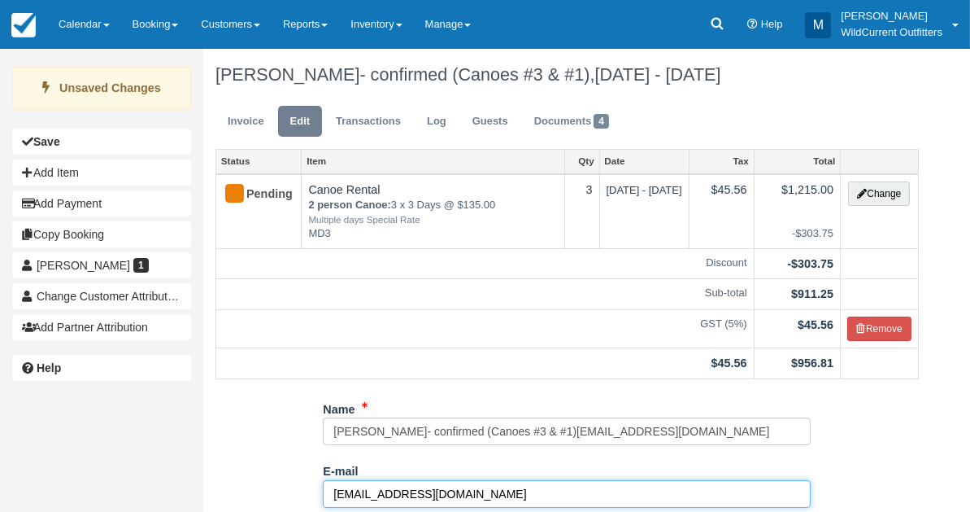
drag, startPoint x: 473, startPoint y: 482, endPoint x: 312, endPoint y: 492, distance: 161.4
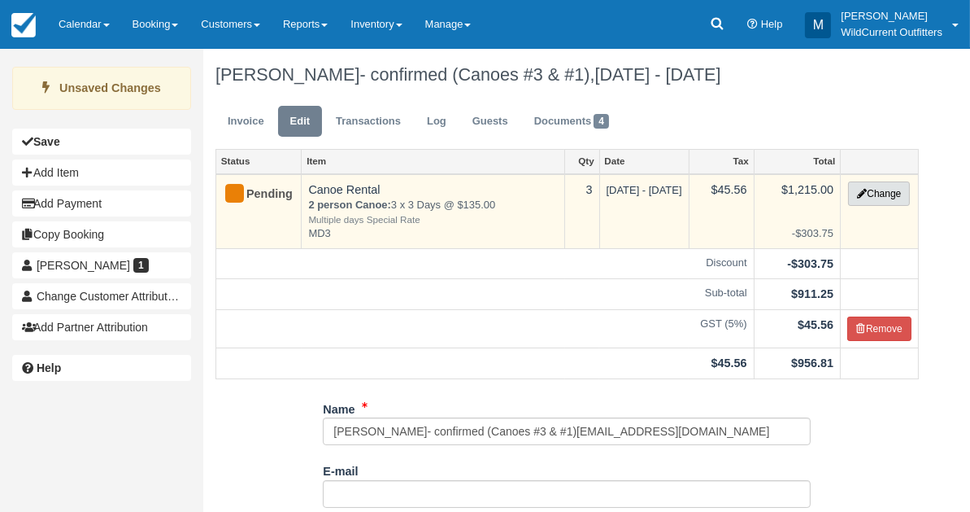
click at [877, 191] on button "Change" at bounding box center [879, 193] width 62 height 24
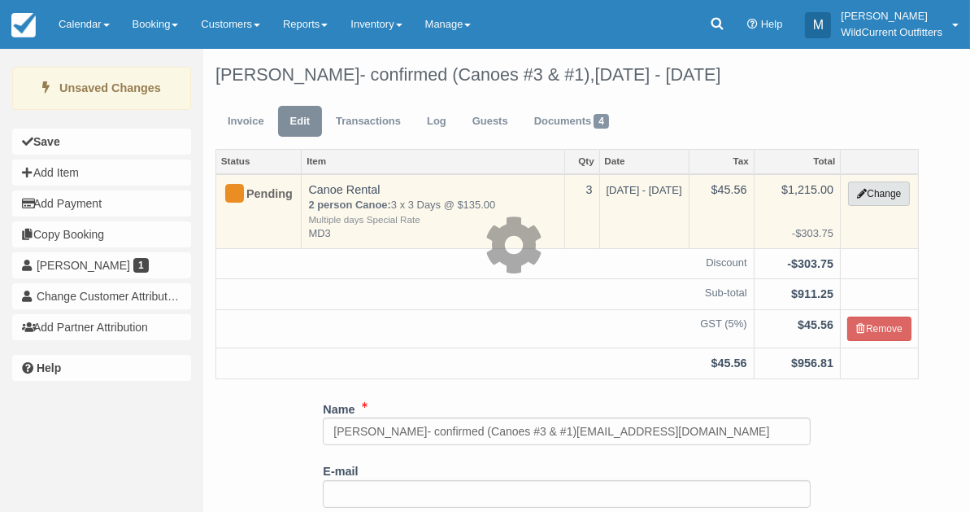
select select "7"
type input "1215.00"
type input "MD3"
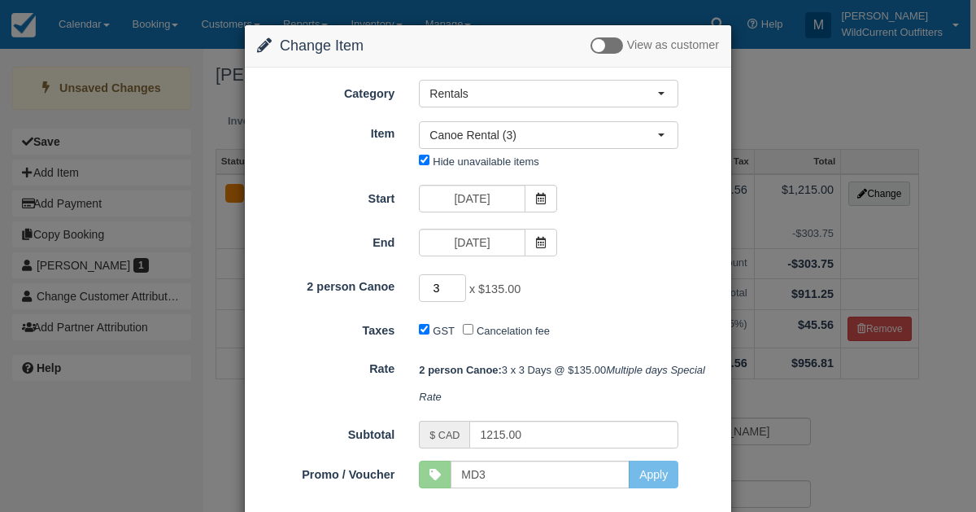
type input "2"
click at [457, 293] on input "2" at bounding box center [442, 288] width 47 height 28
type input "810.00"
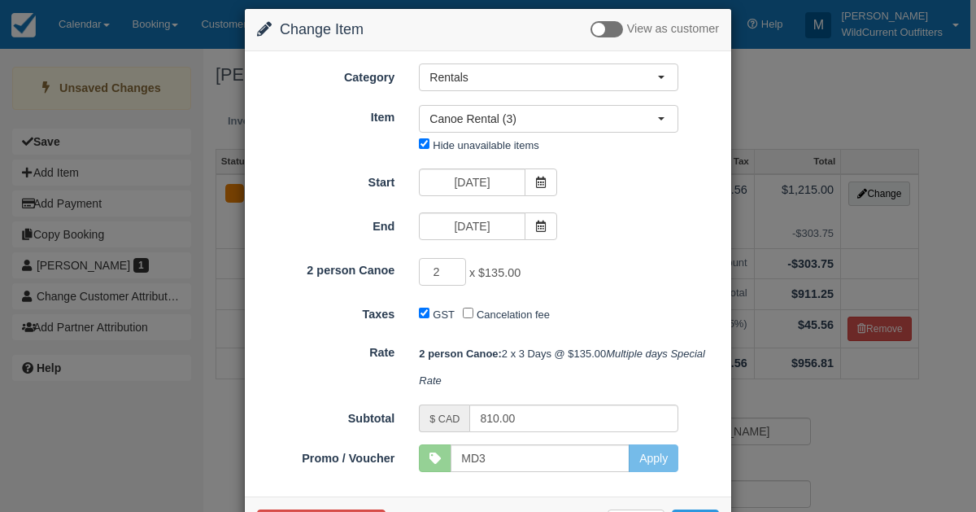
scroll to position [77, 0]
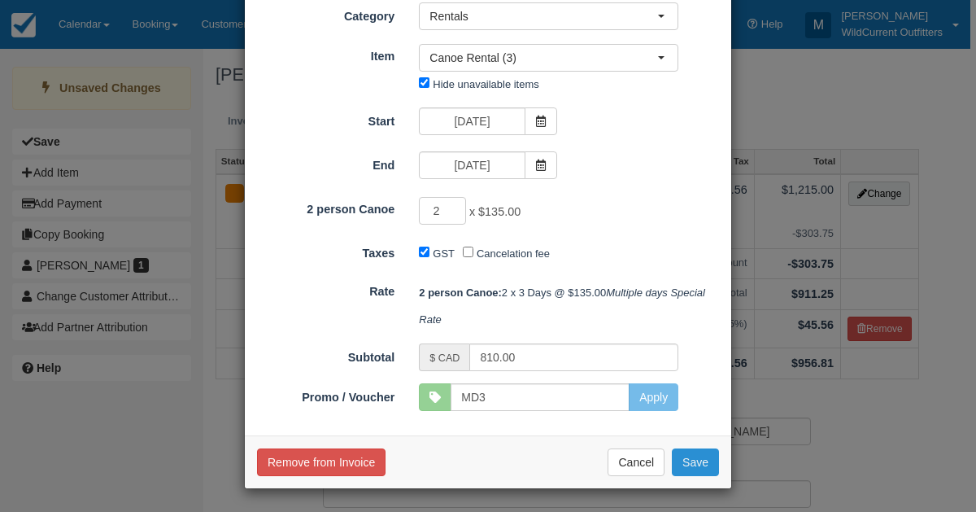
click at [687, 456] on button "Save" at bounding box center [695, 462] width 47 height 28
checkbox input "false"
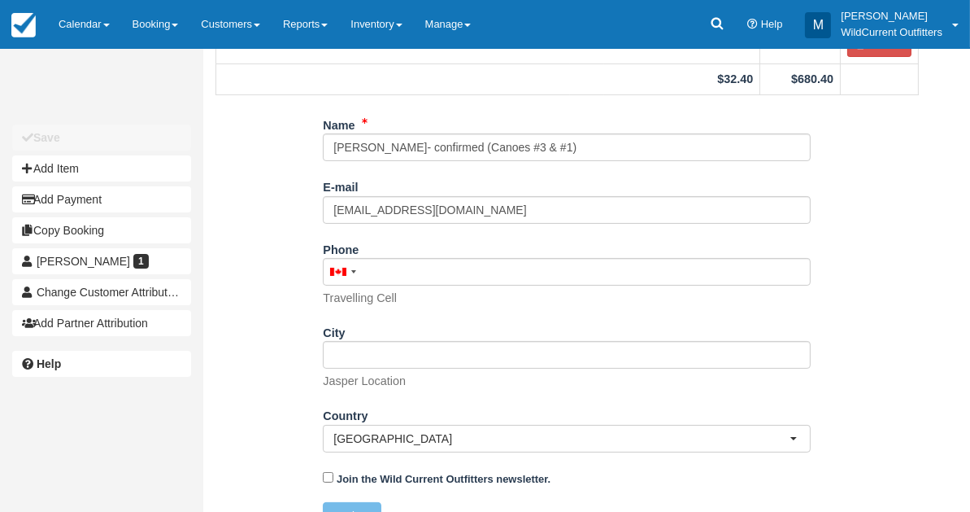
scroll to position [312, 0]
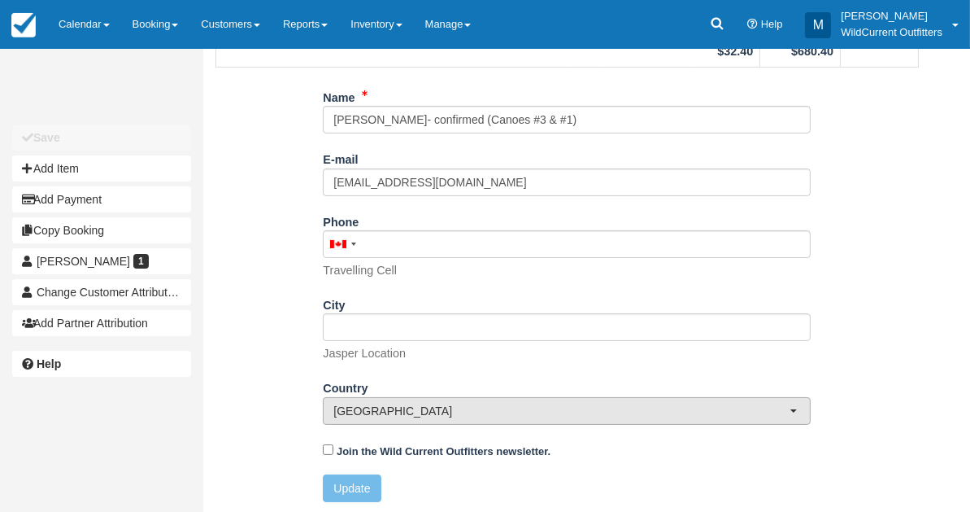
click at [431, 408] on span "Canada" at bounding box center [562, 411] width 456 height 16
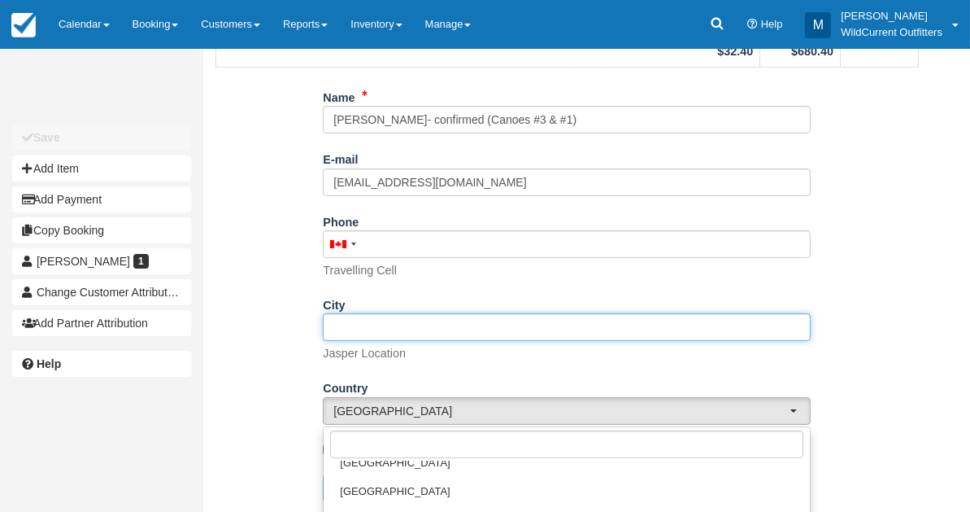
click at [386, 329] on input "City" at bounding box center [567, 327] width 488 height 28
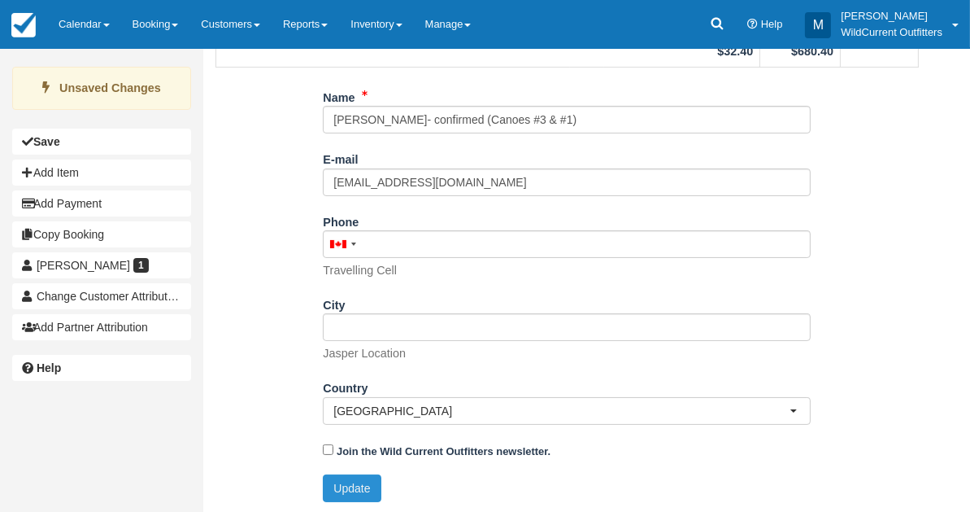
click at [333, 477] on button "Update" at bounding box center [352, 488] width 58 height 28
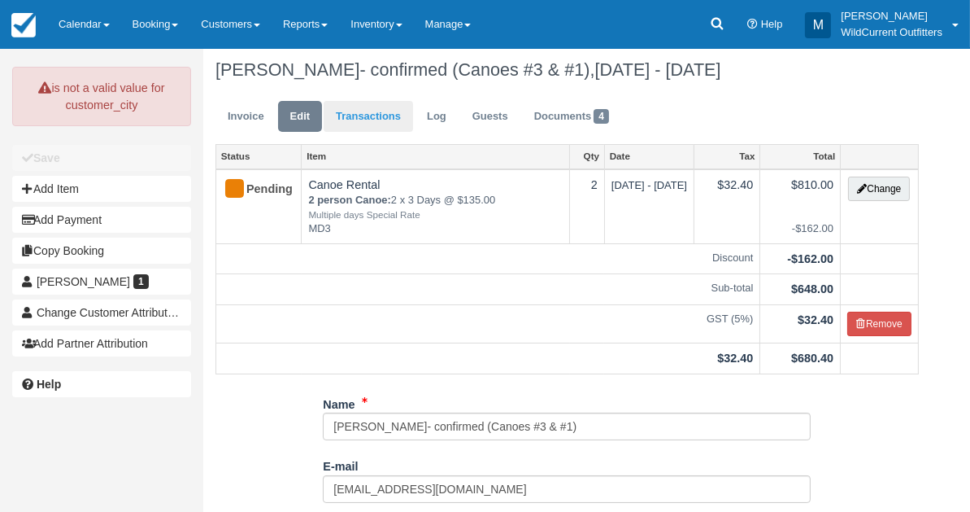
scroll to position [0, 0]
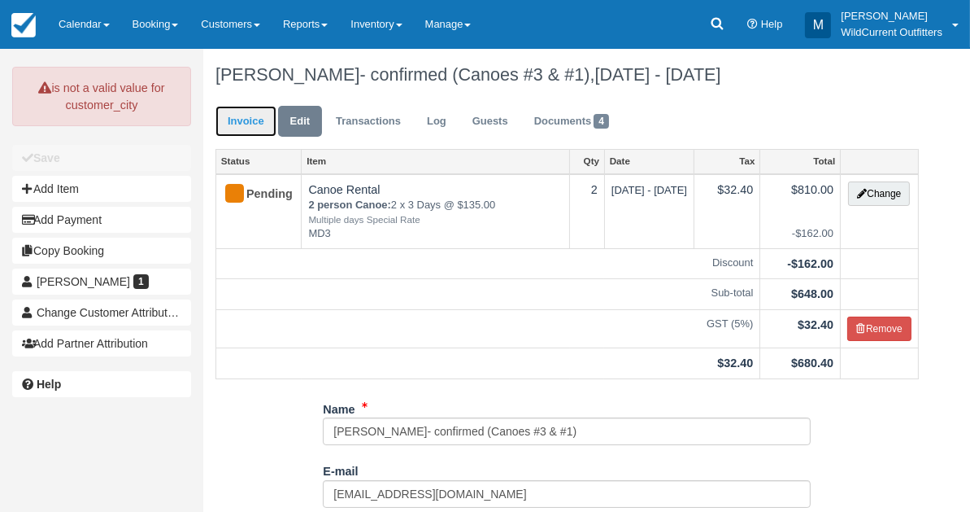
click at [259, 116] on link "Invoice" at bounding box center [246, 122] width 61 height 32
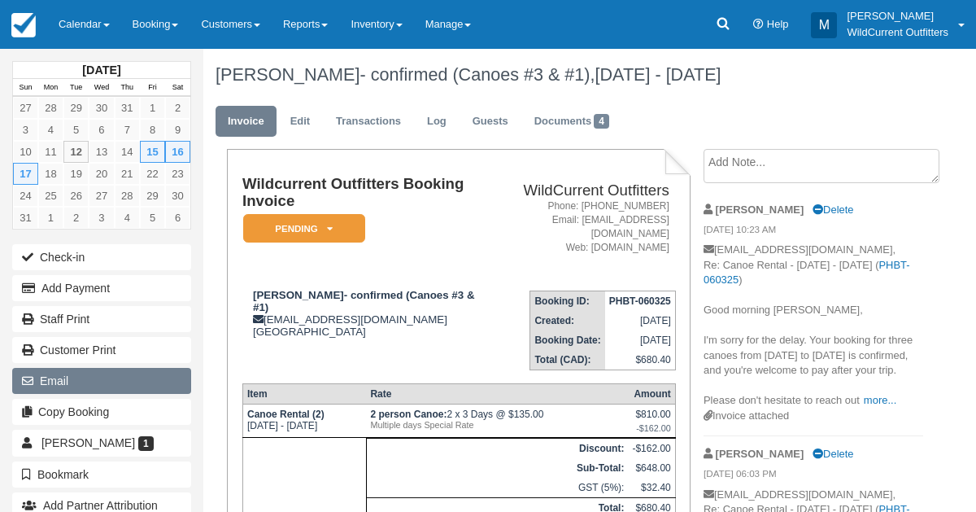
click at [89, 381] on button "Email" at bounding box center [101, 381] width 179 height 26
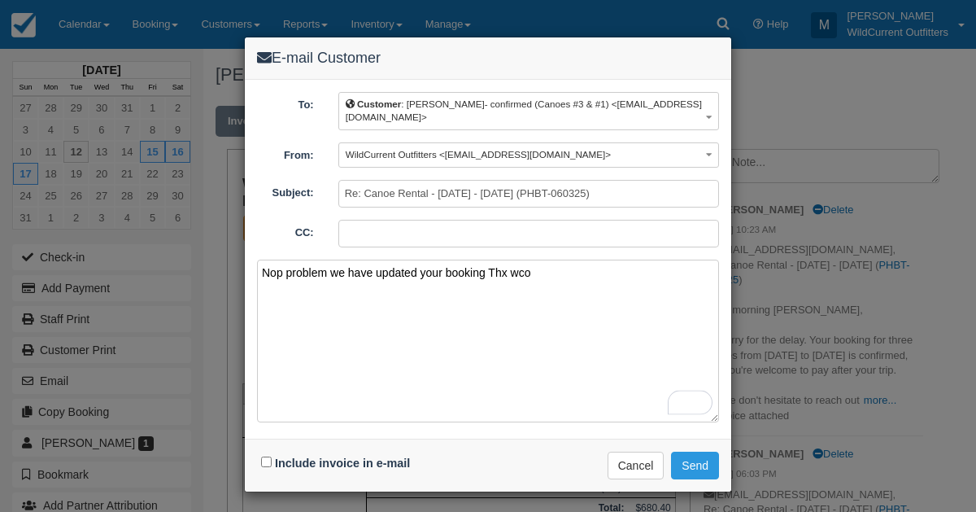
click at [281, 260] on textarea "Nop problem we have updated your booking Thx wco" at bounding box center [488, 340] width 462 height 163
type textarea "No problem we have updated your booking Thx wco"
click at [264, 456] on input "Include invoice in e-mail" at bounding box center [266, 461] width 11 height 11
checkbox input "true"
click at [682, 451] on button "Send" at bounding box center [695, 465] width 48 height 28
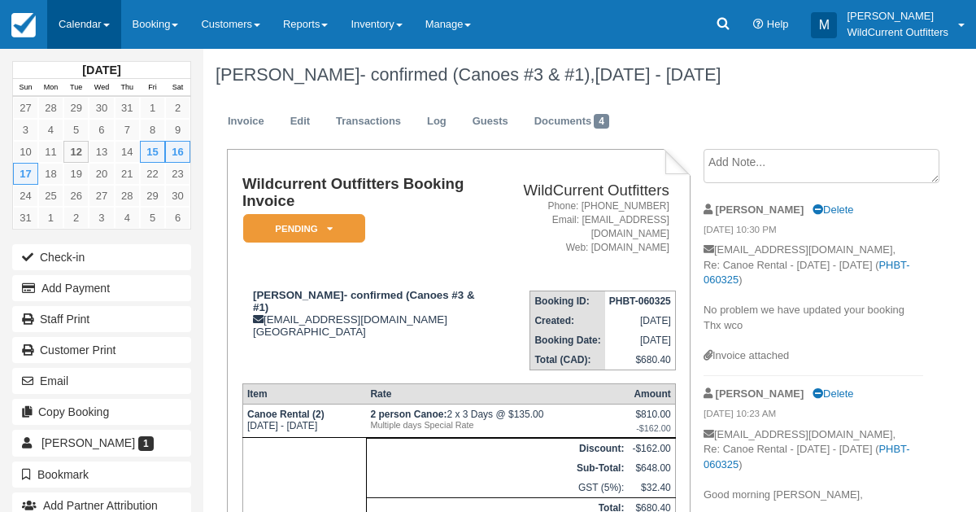
click at [81, 38] on link "Calendar" at bounding box center [84, 24] width 74 height 49
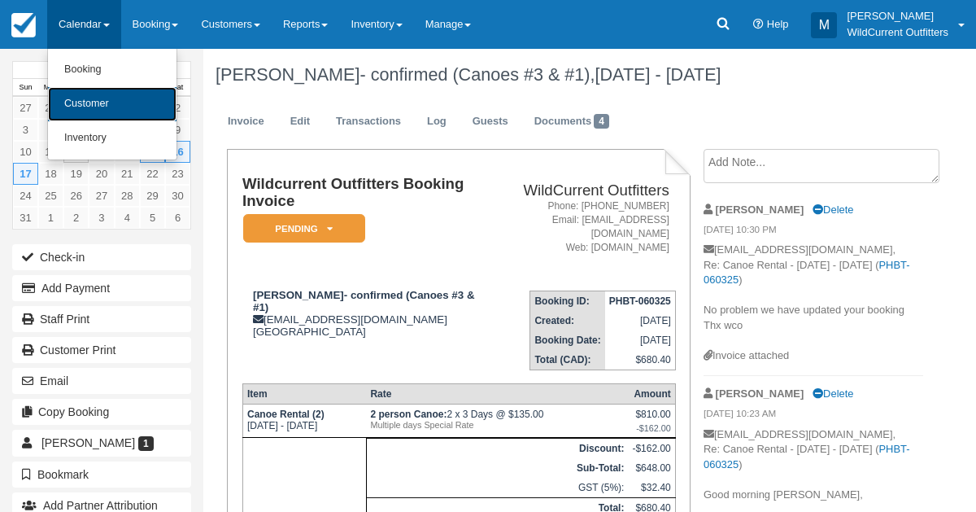
click at [89, 105] on link "Customer" at bounding box center [112, 104] width 129 height 34
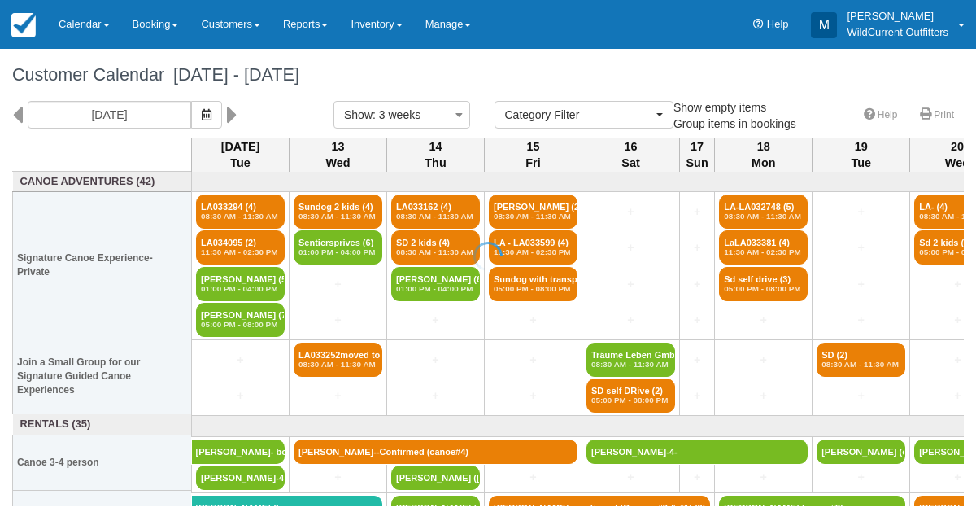
select select
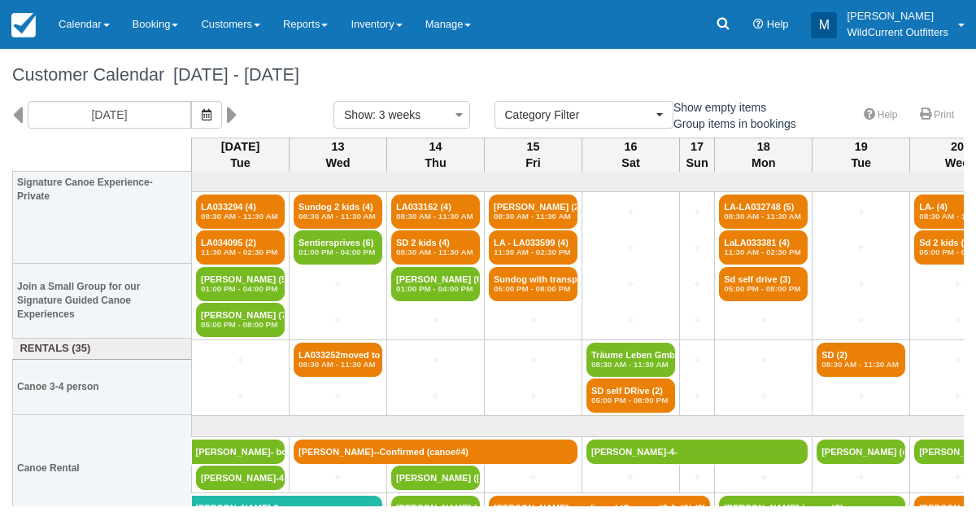
scroll to position [92, 0]
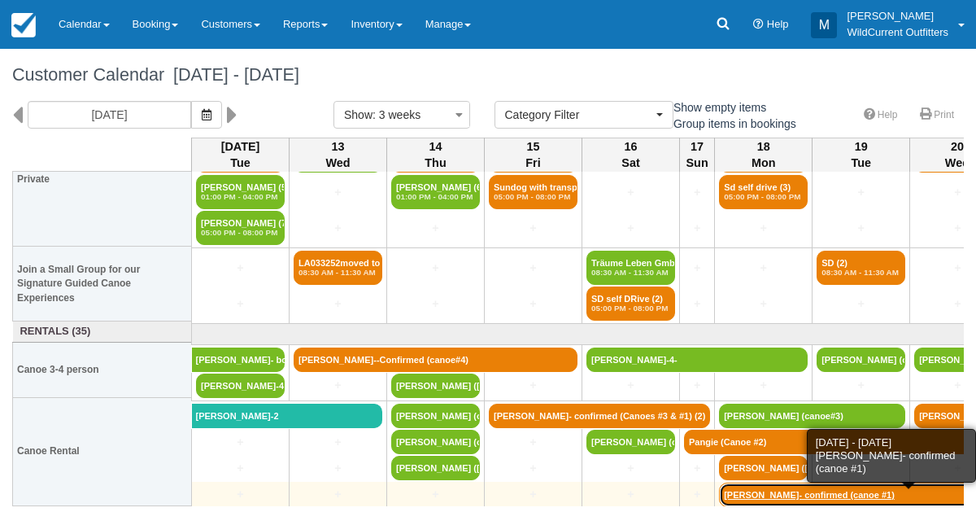
click at [765, 493] on link "[PERSON_NAME]- confirmed (canoe #1)" at bounding box center [909, 494] width 380 height 24
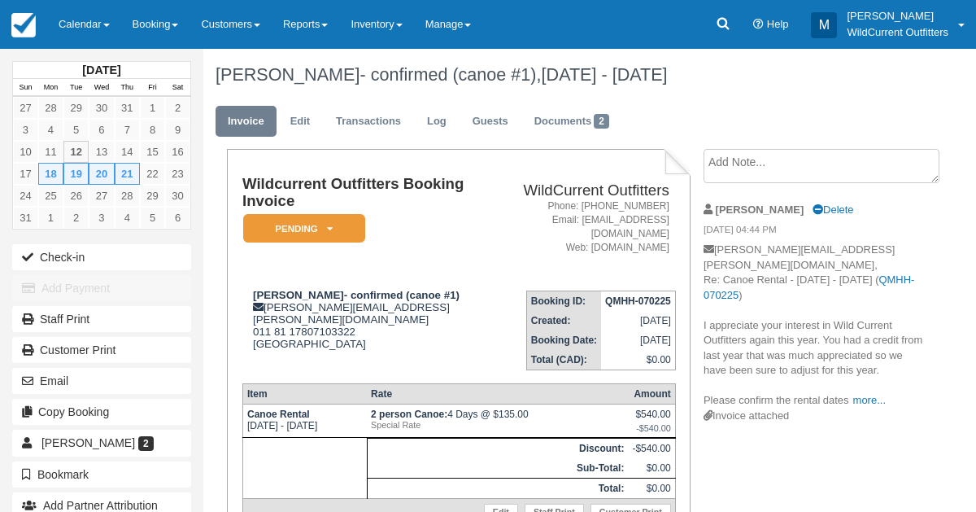
click at [724, 172] on textarea at bounding box center [822, 166] width 236 height 34
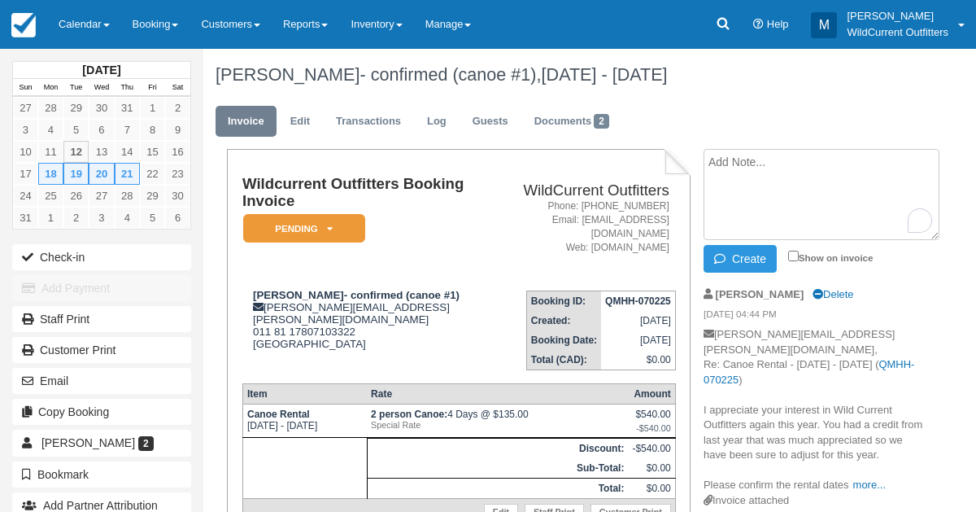
paste textarea "i Mike! We're excited to get on the lake next week. We're going to try to leave…"
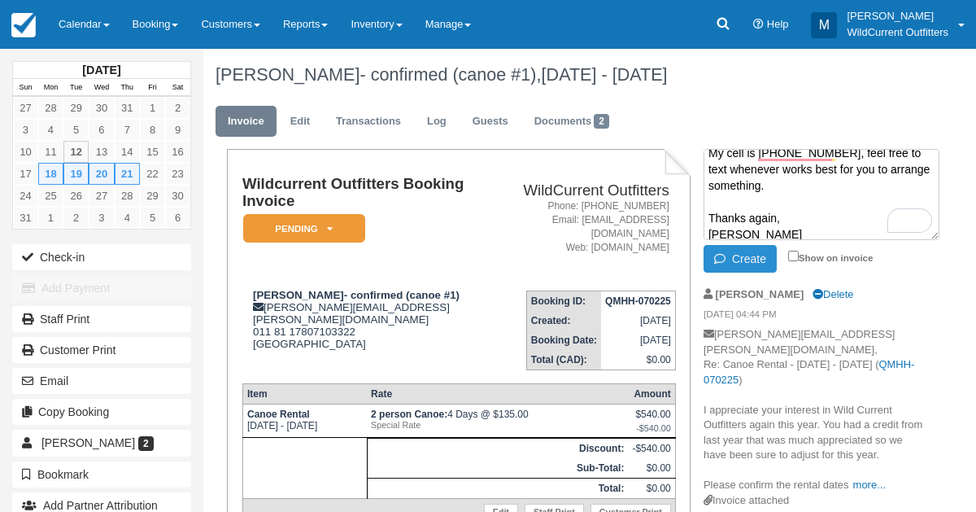
type textarea "i Mike! We're excited to get on the lake next week. We're going to try to leave…"
click at [757, 254] on button "Create" at bounding box center [740, 259] width 73 height 28
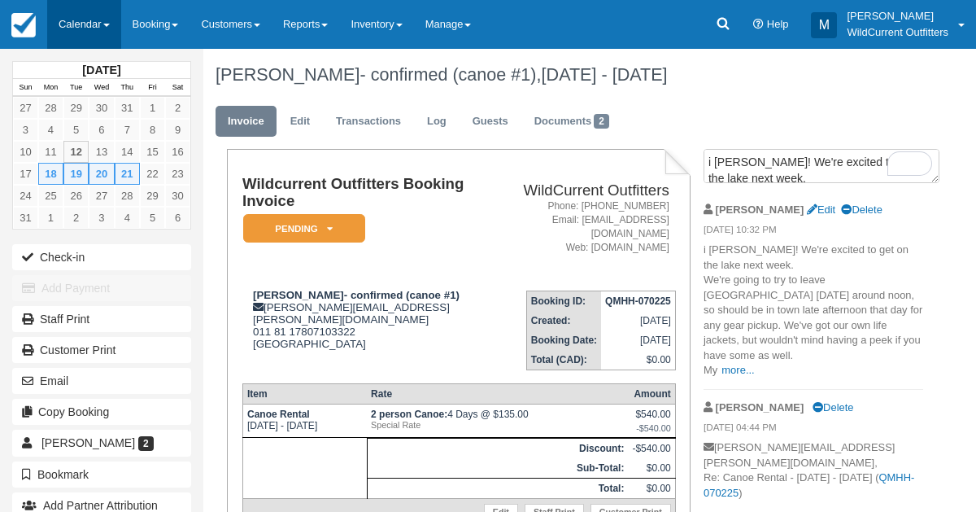
click at [89, 14] on link "Calendar" at bounding box center [84, 24] width 74 height 49
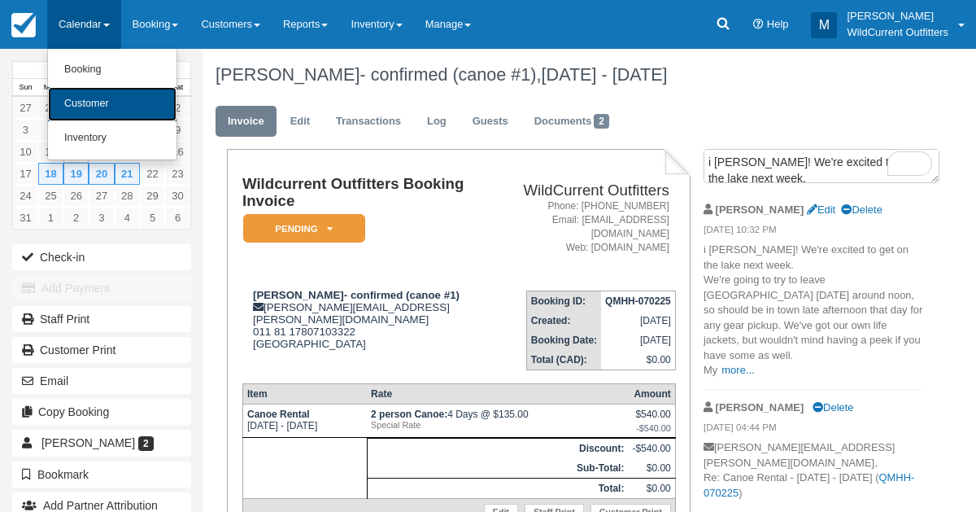
click at [89, 103] on link "Customer" at bounding box center [112, 104] width 129 height 34
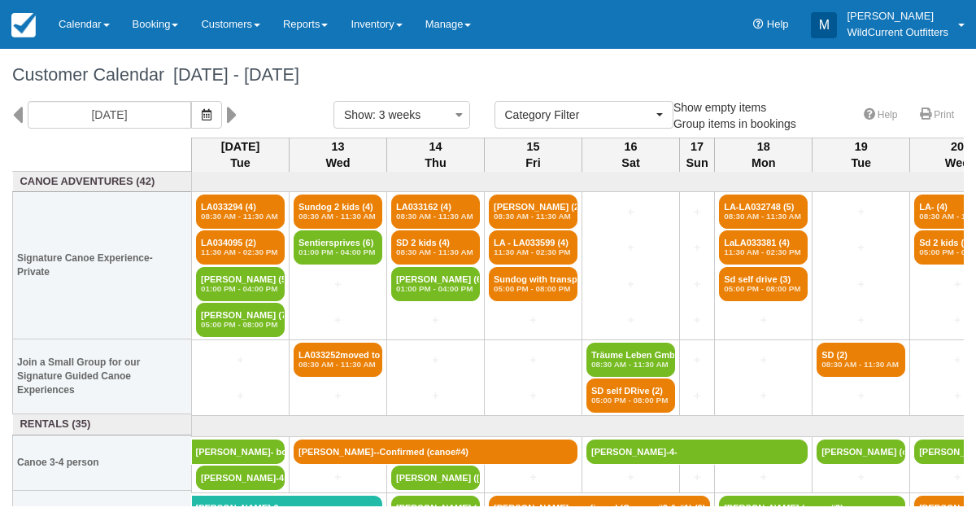
select select
click at [722, 35] on link at bounding box center [722, 24] width 37 height 49
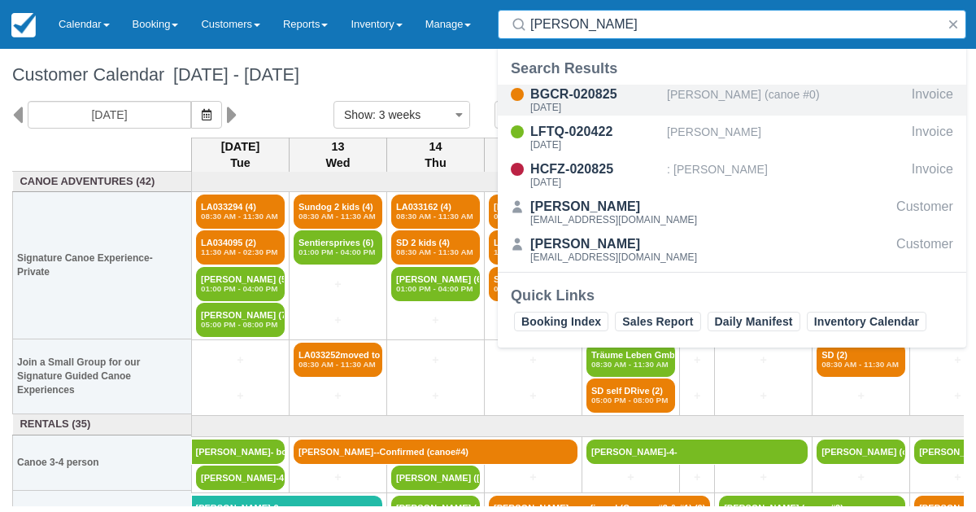
type input "cody"
click at [756, 102] on div "[PERSON_NAME] (canoe #0)" at bounding box center [786, 100] width 238 height 31
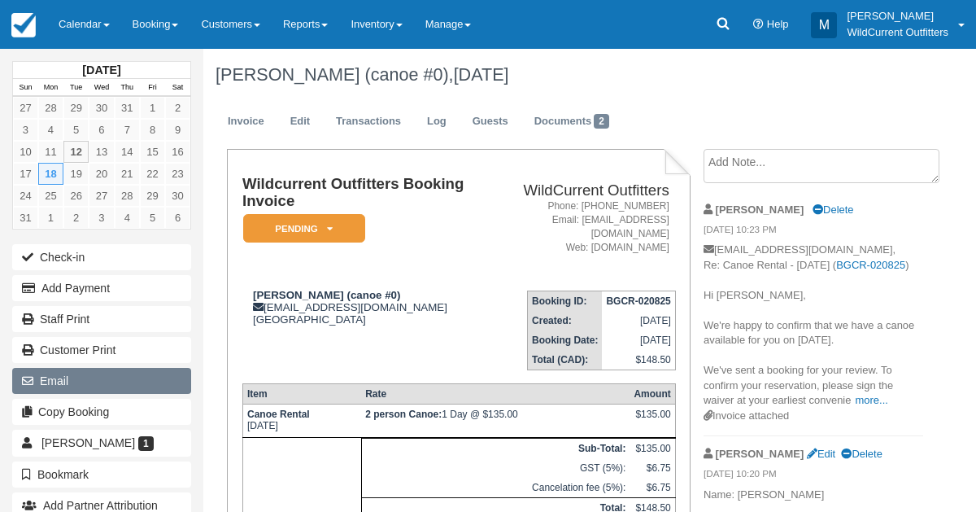
click at [80, 370] on button "Email" at bounding box center [101, 381] width 179 height 26
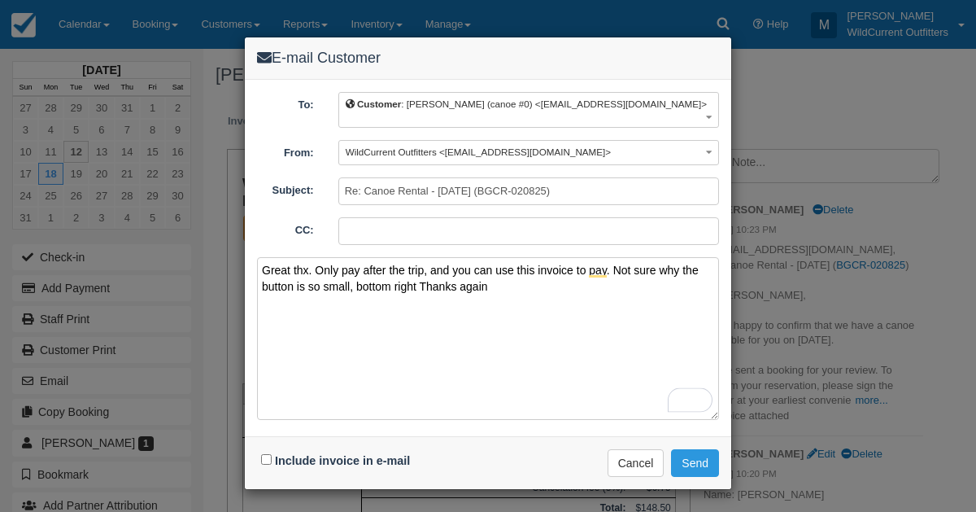
type textarea "Great thx. Only pay after the trip, and you can use this invoice to pay. Not su…"
click at [267, 454] on input "Include invoice in e-mail" at bounding box center [266, 459] width 11 height 11
checkbox input "true"
click at [699, 449] on button "Send" at bounding box center [695, 463] width 48 height 28
